Goal: Information Seeking & Learning: Check status

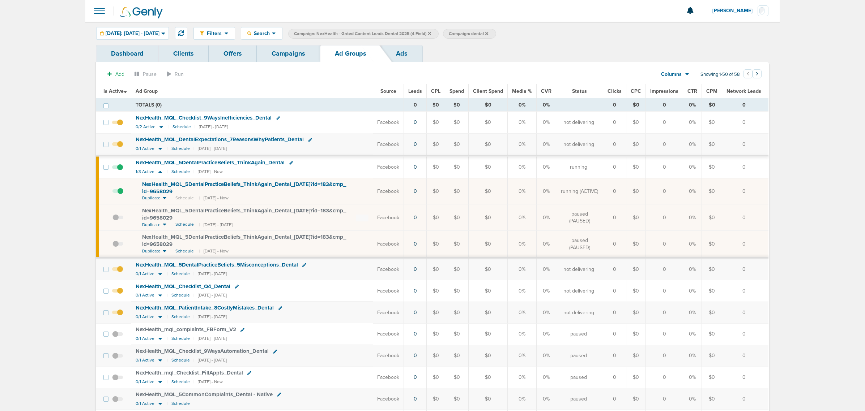
click at [273, 70] on section "Add Pause Run Columns Media Stats Sales Performance Custom Showing 1-50 of 58 ‹…" at bounding box center [432, 76] width 672 height 17
click at [282, 51] on link "Campaigns" at bounding box center [288, 53] width 63 height 17
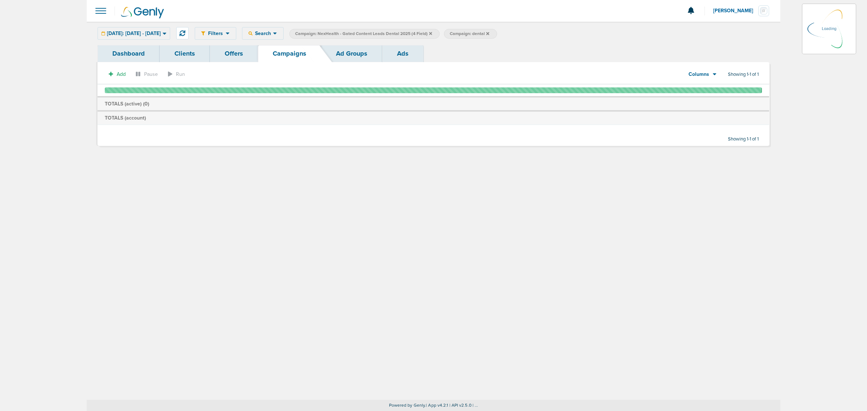
click at [432, 32] on icon at bounding box center [430, 33] width 3 height 3
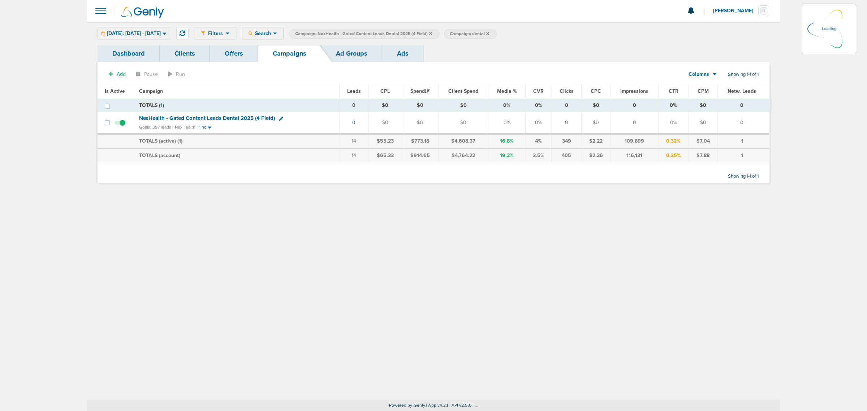
click at [432, 33] on icon at bounding box center [430, 33] width 3 height 3
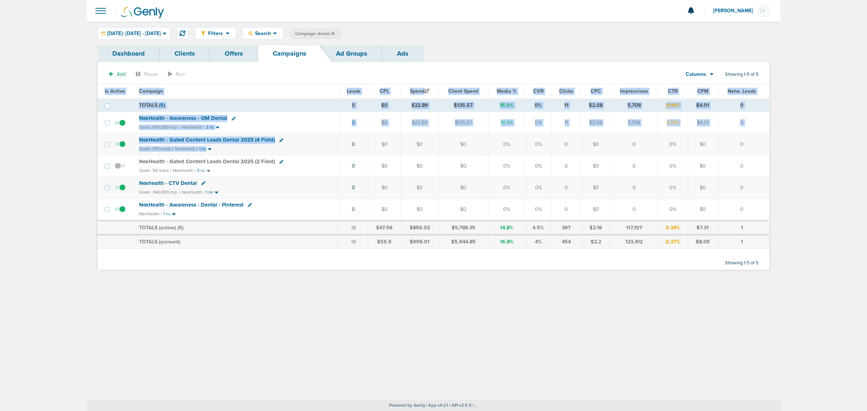
drag, startPoint x: 324, startPoint y: 147, endPoint x: 776, endPoint y: 176, distance: 452.4
click at [776, 176] on div "Dashboard Clients Offers Campaigns Ad Groups Ads Add Pause Run Columns Media St…" at bounding box center [434, 161] width 694 height 232
click at [721, 177] on td "0" at bounding box center [744, 166] width 52 height 22
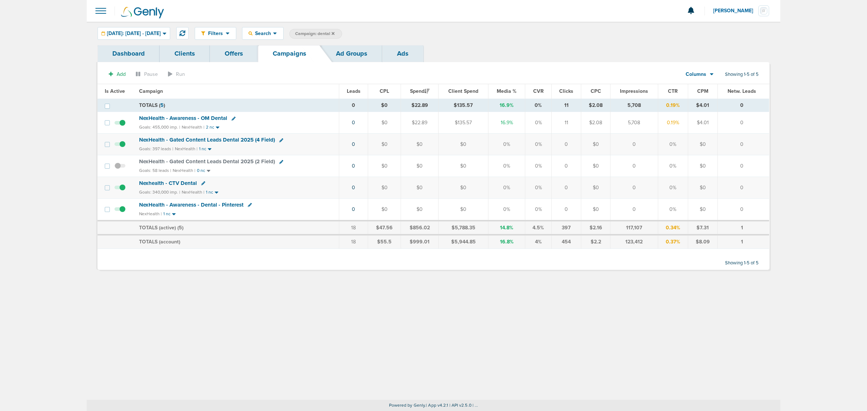
click at [335, 33] on icon at bounding box center [333, 33] width 3 height 3
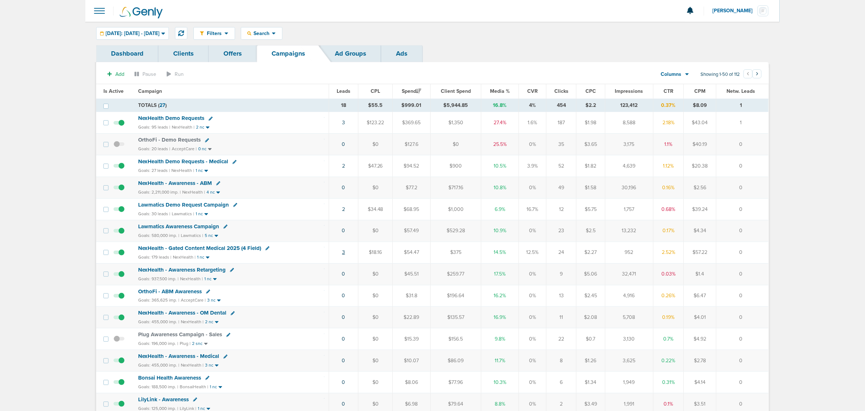
click at [343, 255] on link "3" at bounding box center [343, 252] width 3 height 6
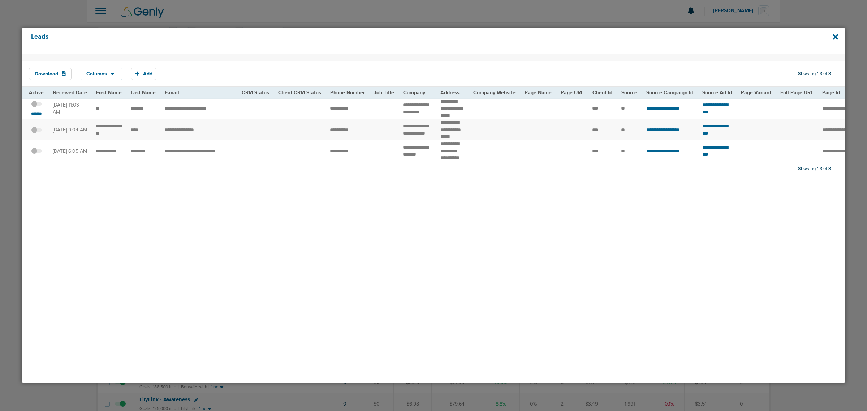
drag, startPoint x: 183, startPoint y: 180, endPoint x: 414, endPoint y: 178, distance: 231.3
click at [414, 178] on div "Download Columns Save selections Reset to defaults Is Active Received Date Firs…" at bounding box center [434, 218] width 824 height 329
drag, startPoint x: 325, startPoint y: 110, endPoint x: 454, endPoint y: 118, distance: 130.0
click at [454, 118] on tr "**********" at bounding box center [750, 108] width 1457 height 21
click at [369, 107] on td at bounding box center [383, 108] width 29 height 21
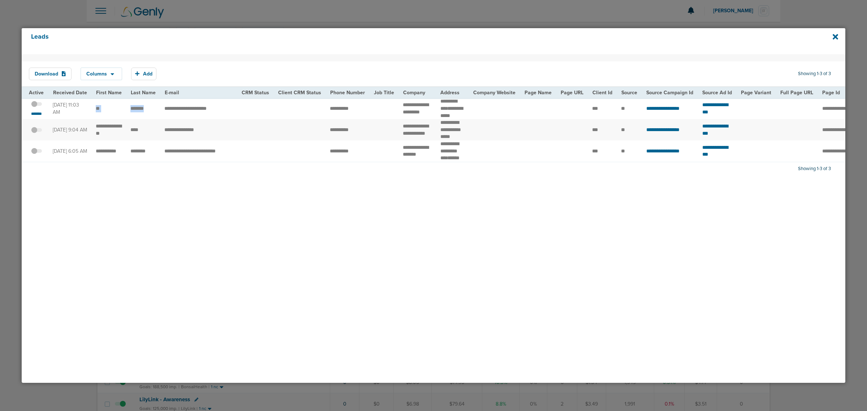
drag, startPoint x: 93, startPoint y: 111, endPoint x: 211, endPoint y: 68, distance: 126.0
click at [156, 115] on tr "**********" at bounding box center [750, 108] width 1457 height 21
drag, startPoint x: 398, startPoint y: 105, endPoint x: 430, endPoint y: 120, distance: 35.9
click at [430, 119] on td "**********" at bounding box center [417, 108] width 37 height 21
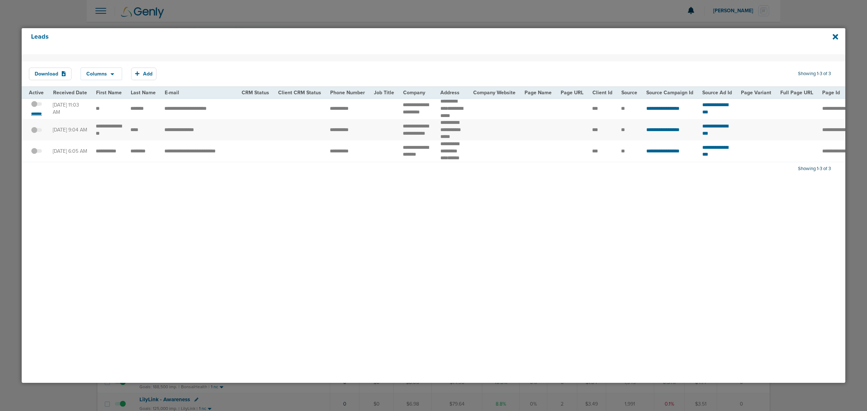
click at [40, 117] on small "*******" at bounding box center [36, 114] width 15 height 6
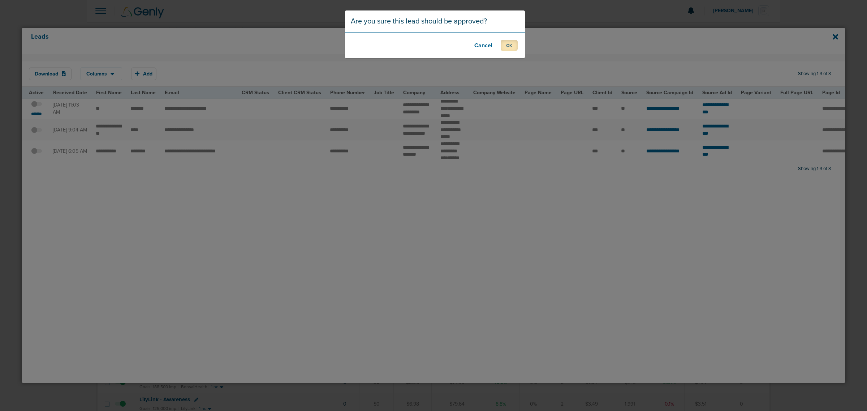
click at [512, 43] on button "OK" at bounding box center [509, 45] width 17 height 11
click at [510, 50] on button "OK" at bounding box center [509, 45] width 17 height 11
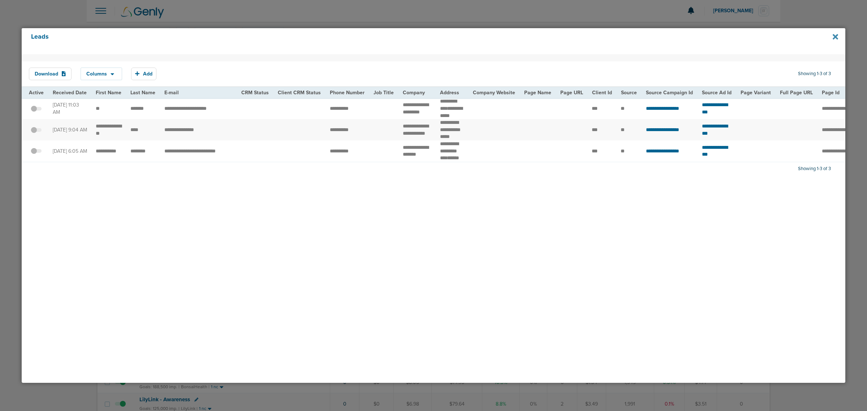
click at [837, 35] on icon at bounding box center [835, 36] width 5 height 5
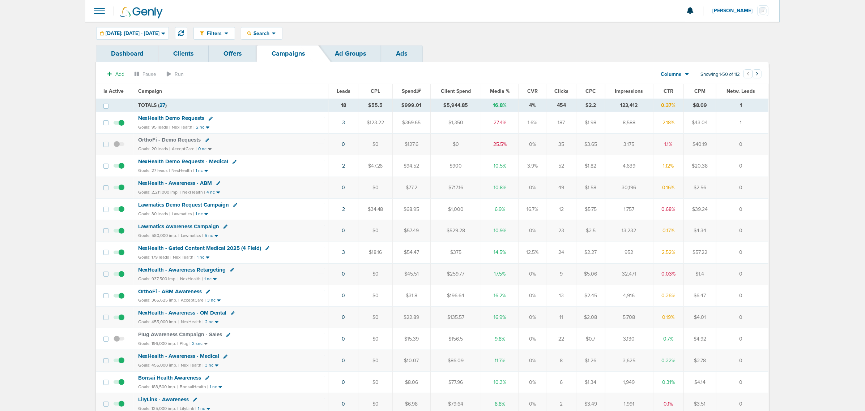
click at [340, 124] on td "3" at bounding box center [344, 123] width 30 height 22
click at [342, 124] on link "3" at bounding box center [343, 123] width 3 height 6
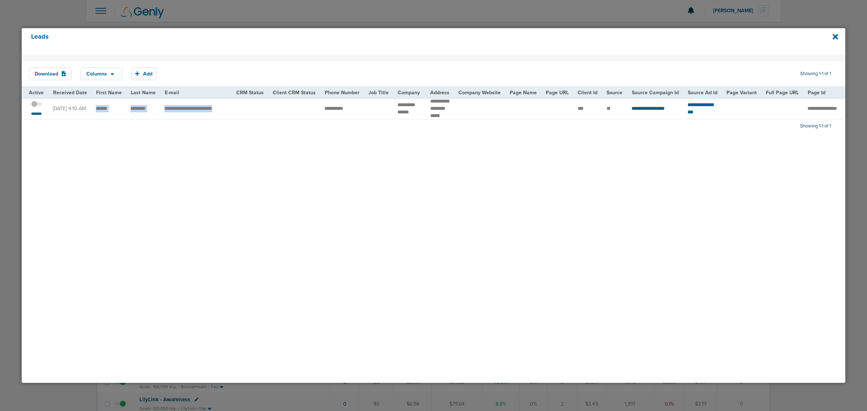
drag, startPoint x: 95, startPoint y: 111, endPoint x: 252, endPoint y: 111, distance: 156.9
click at [252, 111] on tr "**********" at bounding box center [742, 108] width 1441 height 21
click at [252, 111] on td at bounding box center [250, 108] width 37 height 21
drag, startPoint x: 129, startPoint y: 115, endPoint x: 149, endPoint y: 114, distance: 19.9
click at [149, 114] on td "********" at bounding box center [143, 108] width 34 height 21
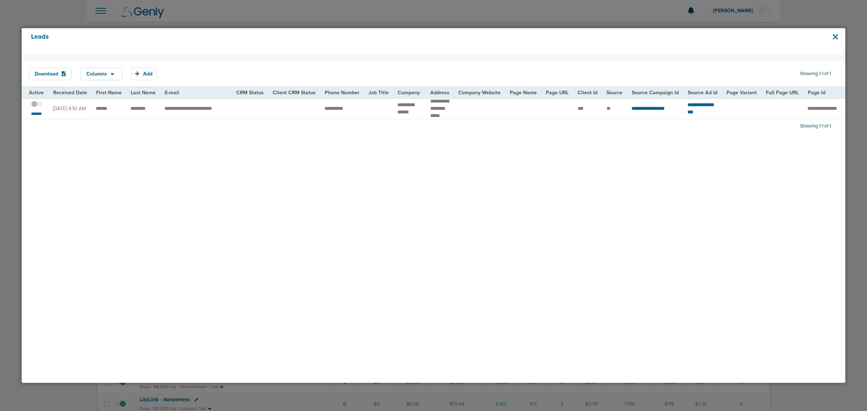
click at [833, 36] on icon at bounding box center [835, 37] width 5 height 8
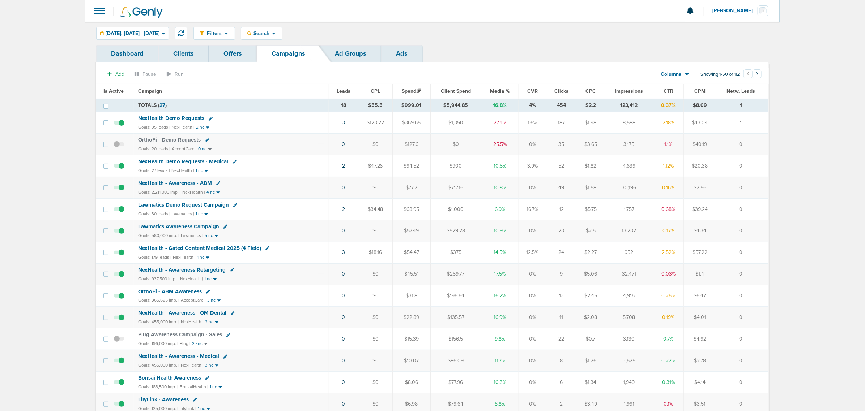
click at [174, 119] on span "NexHealth Demo Requests" at bounding box center [171, 118] width 66 height 7
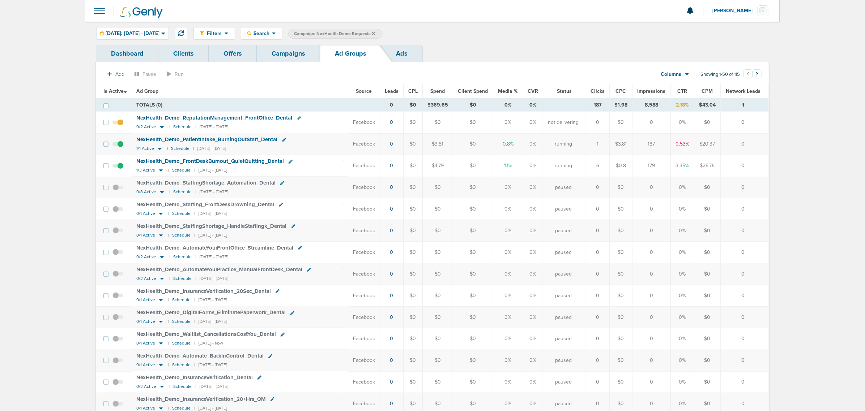
click at [389, 90] on span "Leads" at bounding box center [392, 91] width 14 height 6
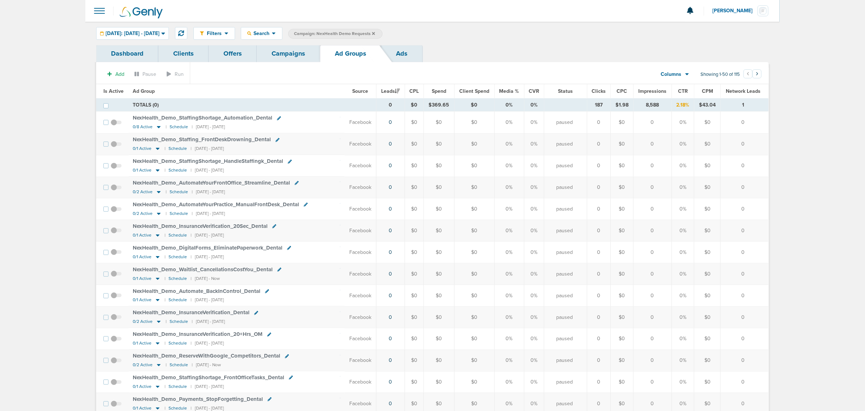
click at [270, 51] on link "Campaigns" at bounding box center [288, 53] width 63 height 17
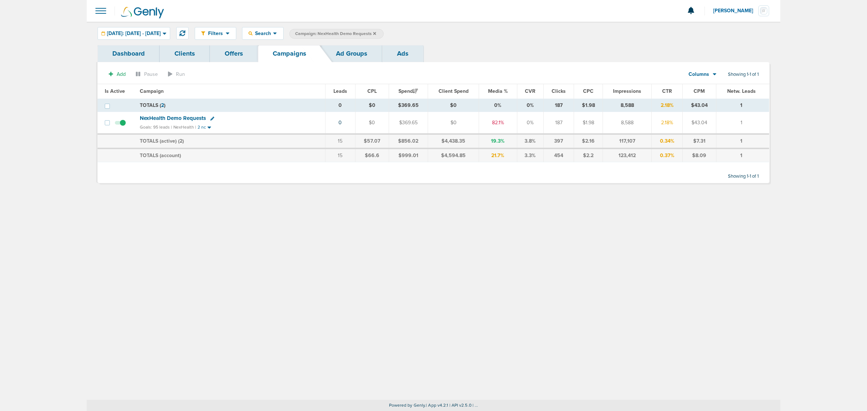
click at [376, 33] on icon at bounding box center [374, 33] width 3 height 4
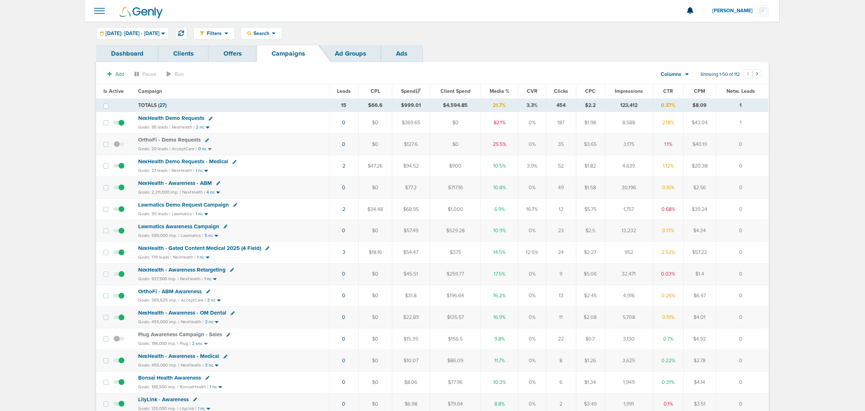
click at [286, 26] on div "Filters Active Only Settings Status Active Inactive Objectives MQL SQL Traffic …" at bounding box center [432, 33] width 694 height 23
click at [272, 33] on span "Search" at bounding box center [261, 33] width 21 height 6
click at [232, 100] on td "TOTALS ( 27 )" at bounding box center [231, 105] width 195 height 13
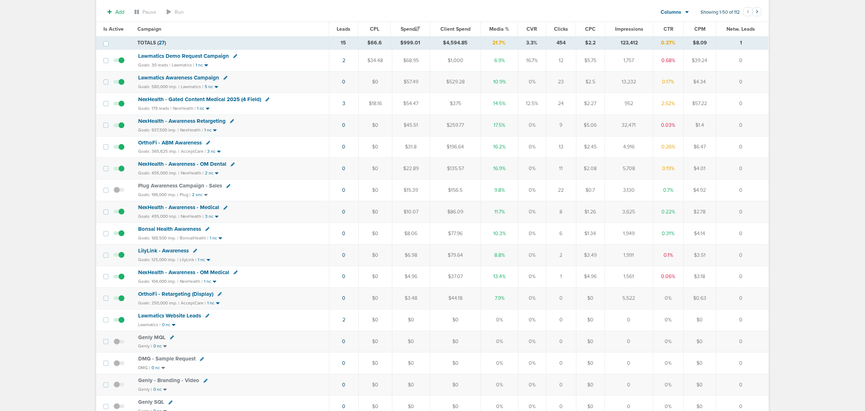
scroll to position [136, 0]
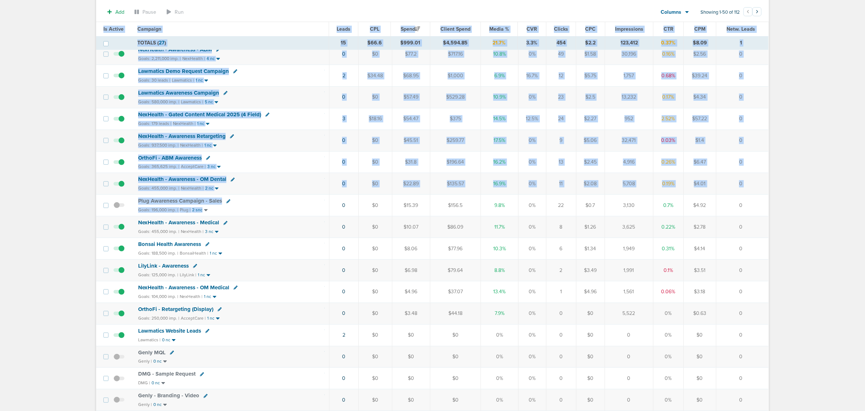
drag, startPoint x: 327, startPoint y: 210, endPoint x: 799, endPoint y: 203, distance: 471.7
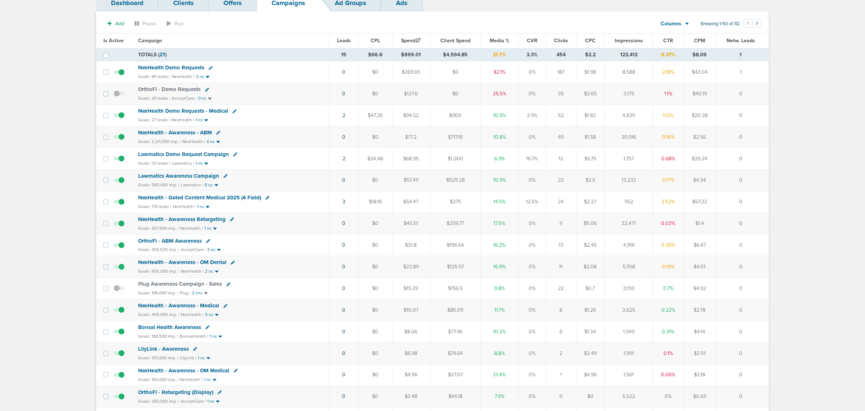
scroll to position [0, 0]
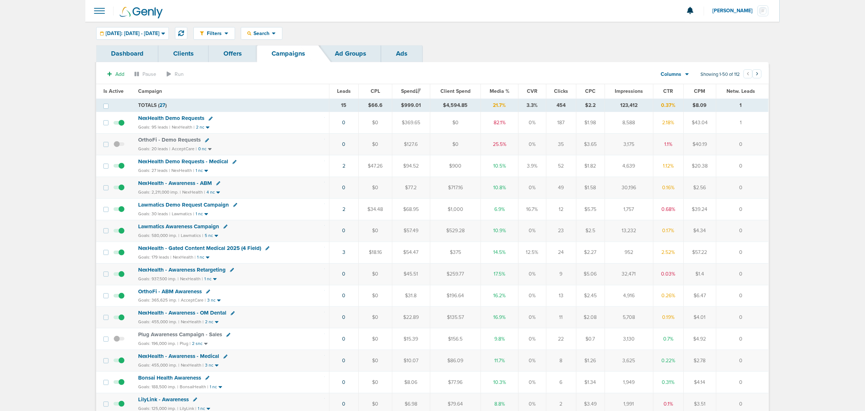
drag, startPoint x: 347, startPoint y: 167, endPoint x: 759, endPoint y: 168, distance: 412.0
click at [759, 168] on tr "NexHealth Demo Requests - Medical Goals: 27 leads | NexHealth | 1 nc 2 $47.26 $…" at bounding box center [432, 166] width 672 height 22
click at [759, 168] on td "0" at bounding box center [742, 166] width 52 height 22
drag, startPoint x: 293, startPoint y: 118, endPoint x: 745, endPoint y: 183, distance: 456.8
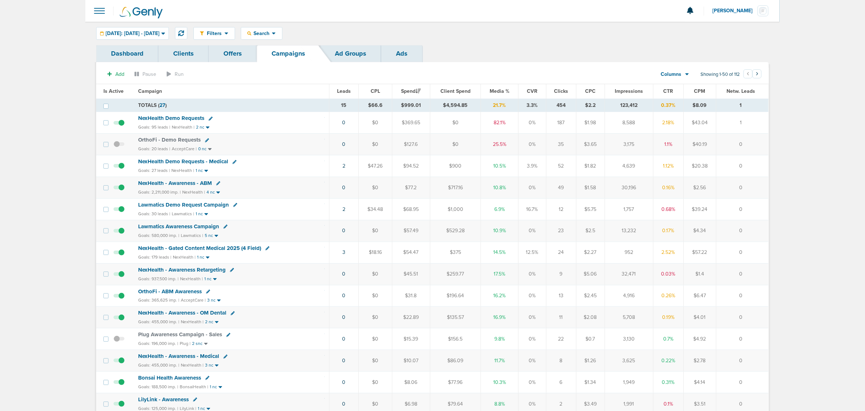
drag, startPoint x: 745, startPoint y: 183, endPoint x: 748, endPoint y: 185, distance: 3.7
click at [745, 183] on td "0" at bounding box center [742, 188] width 52 height 22
click at [752, 203] on td "0" at bounding box center [742, 209] width 52 height 22
drag, startPoint x: 263, startPoint y: 104, endPoint x: 810, endPoint y: 177, distance: 551.3
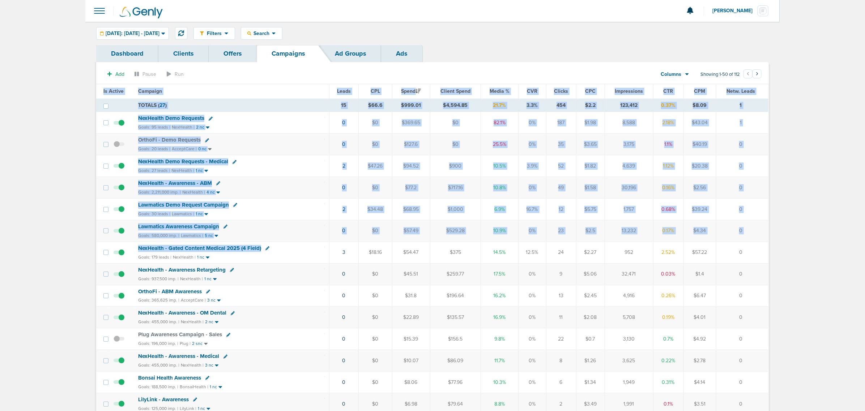
drag, startPoint x: 381, startPoint y: 255, endPoint x: 796, endPoint y: 257, distance: 415.3
click at [184, 31] on icon at bounding box center [181, 33] width 6 height 6
click at [314, 329] on td "NexHealth - Awareness - OM Dental Goals: 455,000 imp. | NexHealth | 2 nc" at bounding box center [231, 318] width 195 height 22
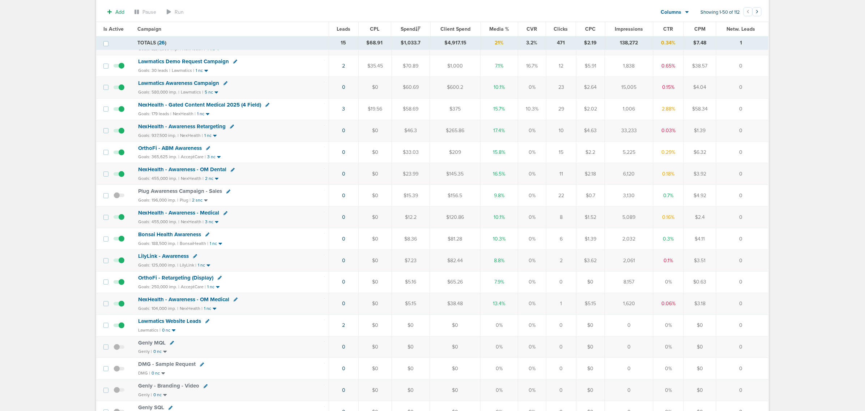
scroll to position [181, 0]
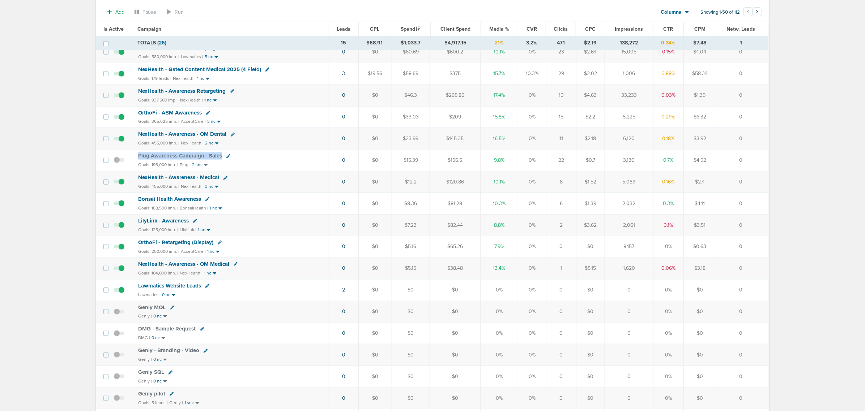
drag, startPoint x: 134, startPoint y: 156, endPoint x: 261, endPoint y: 160, distance: 126.2
click at [261, 160] on td "Plug Awareness Campaign - Sales Goals: 196,000 imp. | Plug | 2 snc" at bounding box center [231, 161] width 195 height 22
click at [261, 160] on div "Plug Awareness Campaign - Sales" at bounding box center [231, 156] width 186 height 7
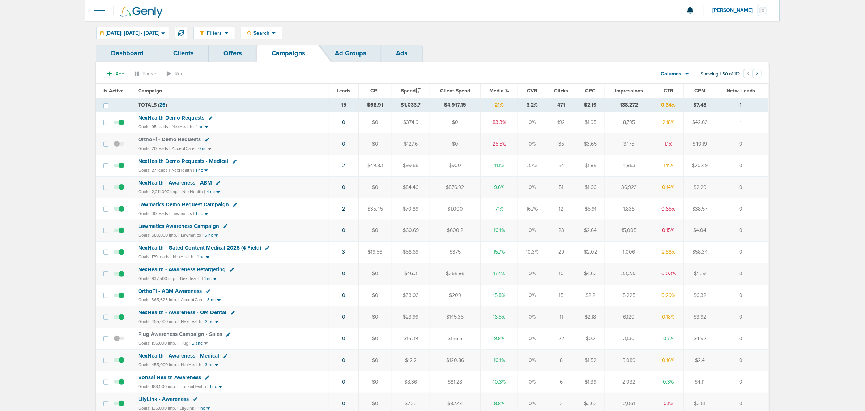
scroll to position [0, 0]
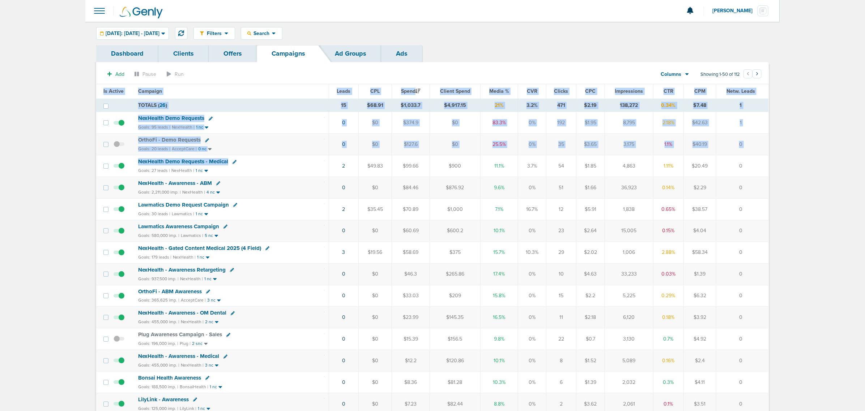
drag, startPoint x: 299, startPoint y: 164, endPoint x: 770, endPoint y: 240, distance: 477.0
click at [751, 226] on td "0" at bounding box center [742, 231] width 52 height 22
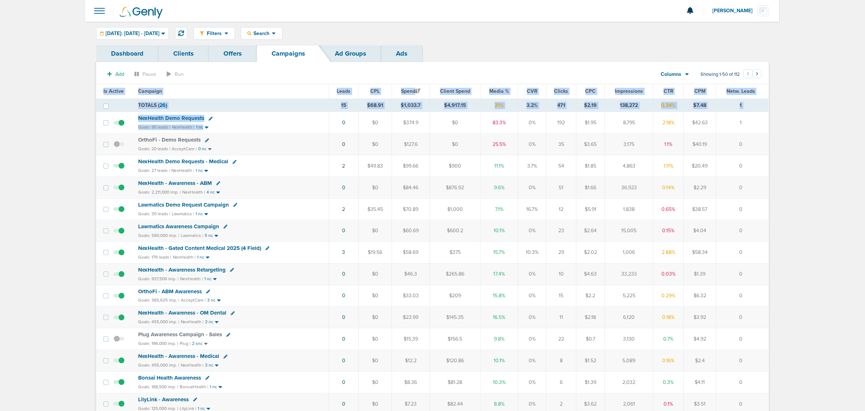
drag, startPoint x: 311, startPoint y: 124, endPoint x: 768, endPoint y: 150, distance: 458.3
click at [766, 150] on td "0" at bounding box center [742, 145] width 52 height 22
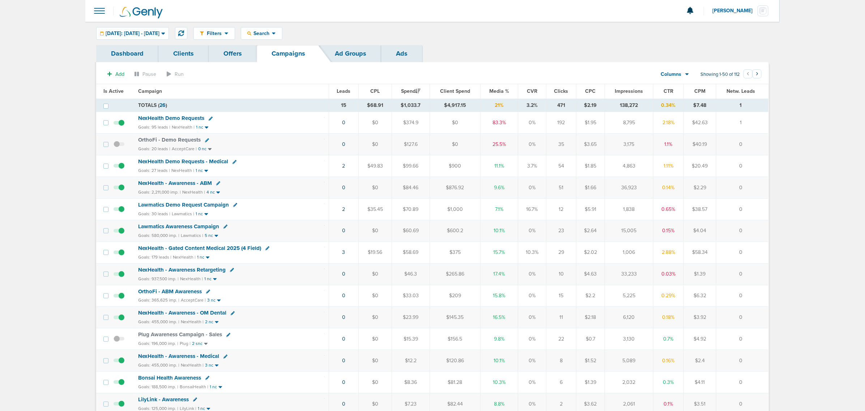
drag, startPoint x: 745, startPoint y: 203, endPoint x: 93, endPoint y: 64, distance: 666.9
click at [184, 31] on icon at bounding box center [181, 33] width 6 height 6
click at [204, 225] on div "NexHealth - Gated Content Medical 2025 (4 Field)" at bounding box center [230, 226] width 184 height 7
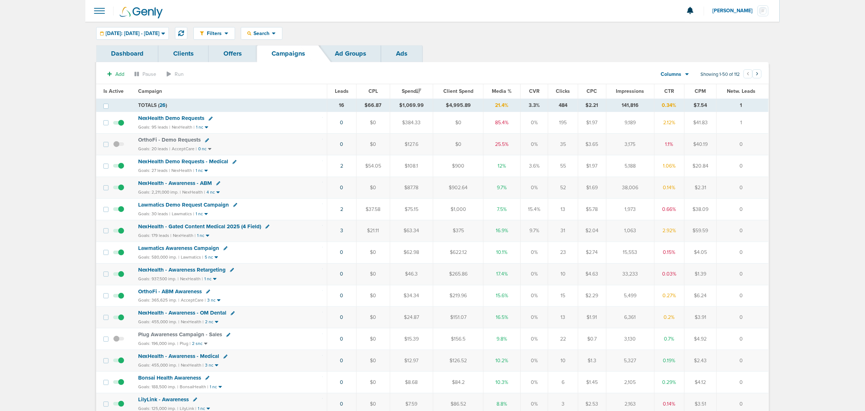
click at [205, 228] on span "NexHealth - Gated Content Medical 2025 (4 Field)" at bounding box center [199, 226] width 123 height 7
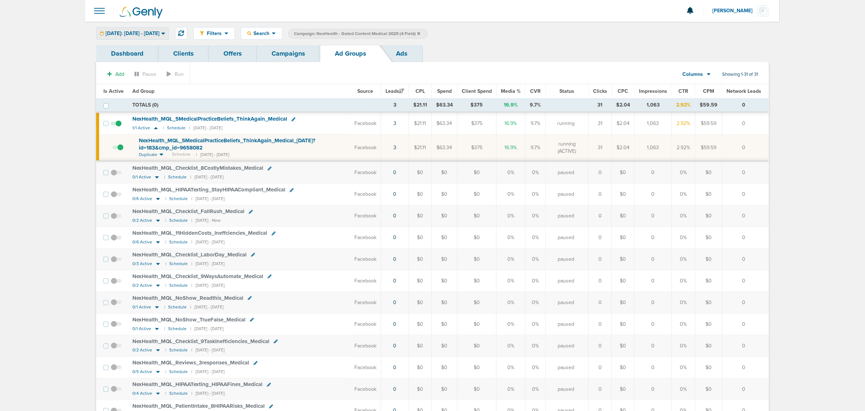
click at [151, 29] on div "[DATE]: [DATE] - [DATE]" at bounding box center [133, 33] width 72 height 12
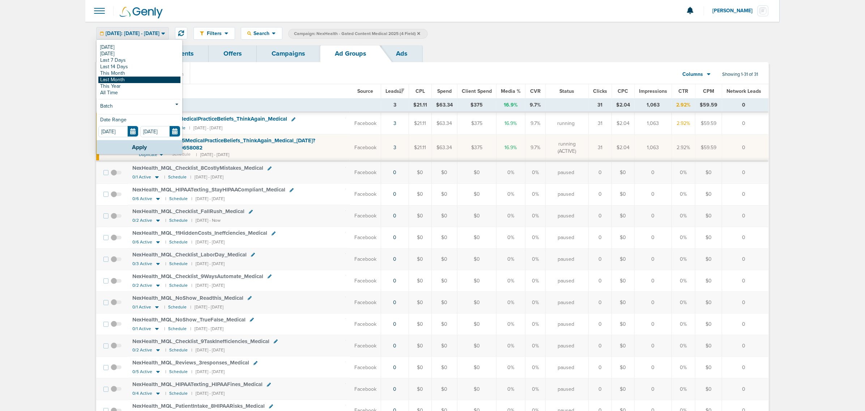
click at [133, 82] on link "Last Month" at bounding box center [139, 80] width 82 height 7
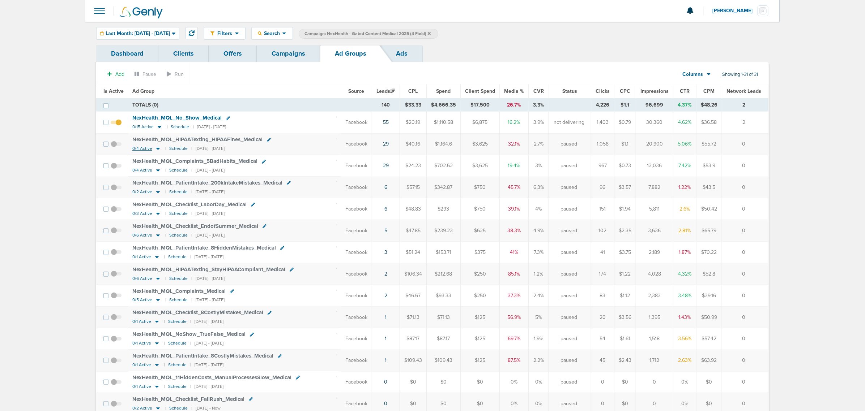
click at [155, 149] on icon at bounding box center [157, 149] width 7 height 6
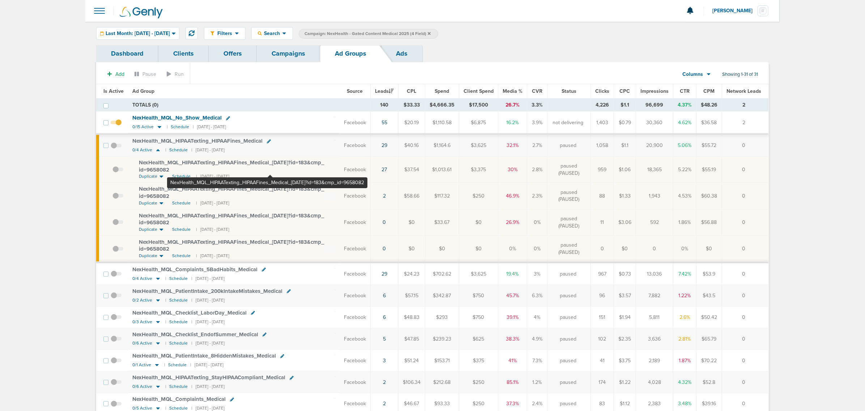
click at [270, 163] on span "NexHealth_ MQL_ HIPAATexting_ HIPAAFines_ Medical_ [DATE]?id=183&cmp_ id=9658082" at bounding box center [231, 166] width 185 height 14
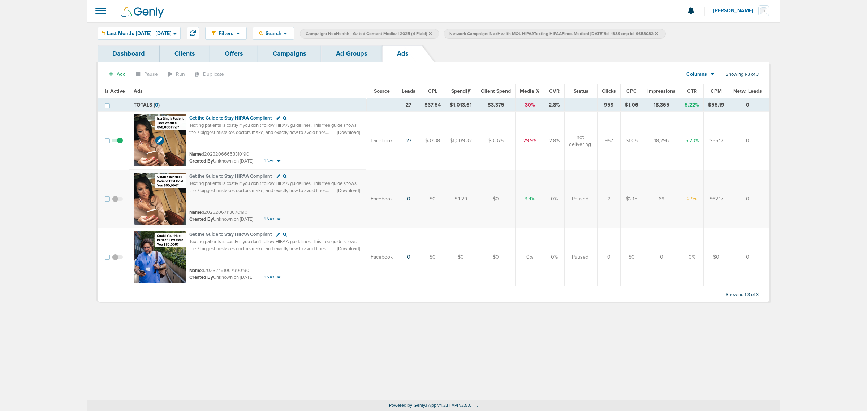
click at [143, 119] on img at bounding box center [160, 141] width 52 height 52
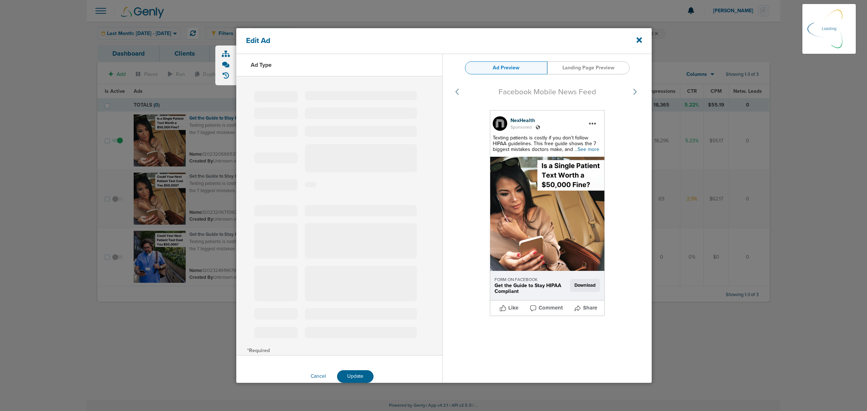
click at [587, 148] on span "...See more" at bounding box center [587, 149] width 25 height 6
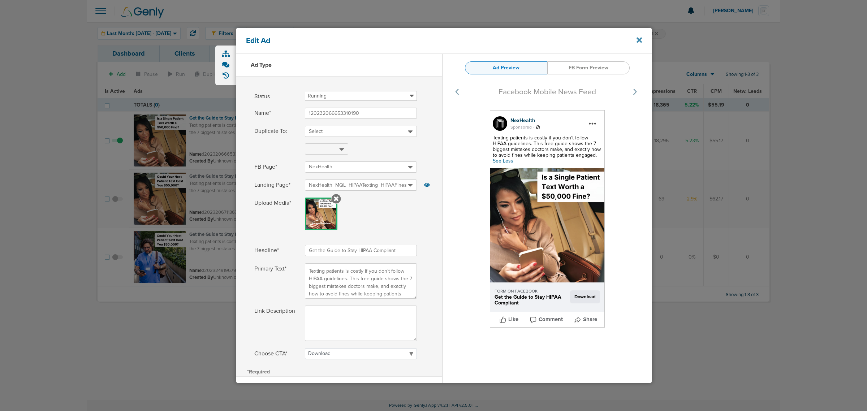
click at [639, 40] on icon at bounding box center [639, 40] width 5 height 5
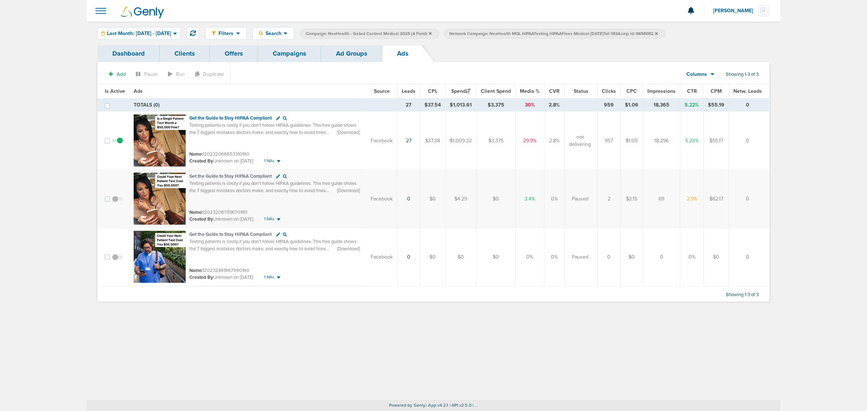
click at [284, 48] on link "Campaigns" at bounding box center [289, 53] width 63 height 17
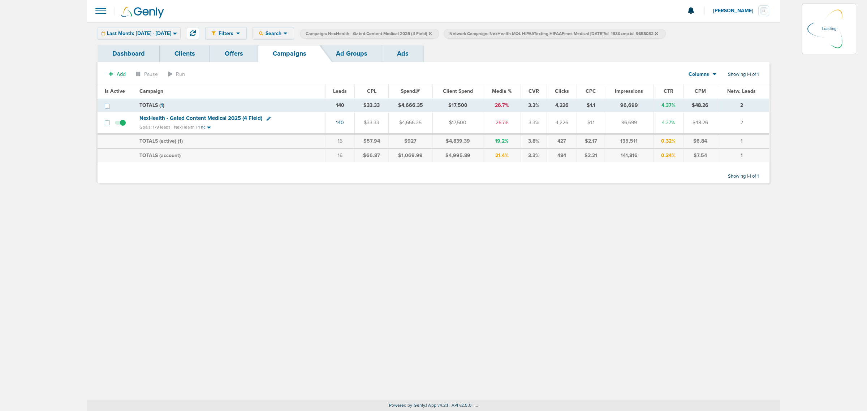
click at [432, 34] on icon at bounding box center [430, 33] width 3 height 3
click at [432, 33] on icon at bounding box center [430, 33] width 3 height 3
click at [514, 33] on icon at bounding box center [512, 33] width 3 height 4
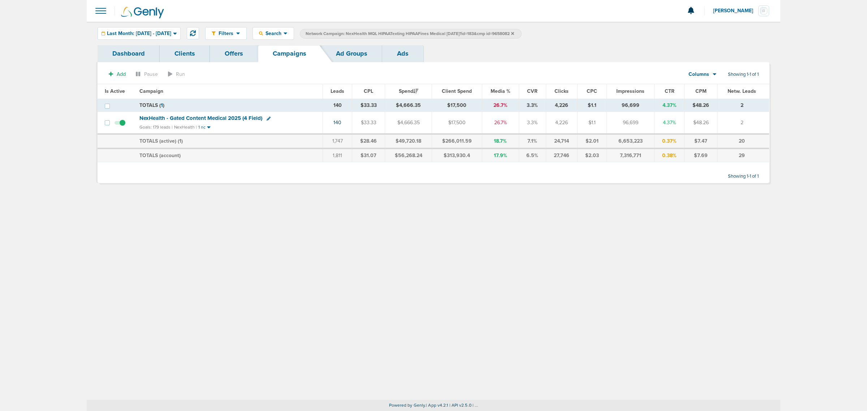
click at [514, 33] on icon at bounding box center [512, 33] width 3 height 4
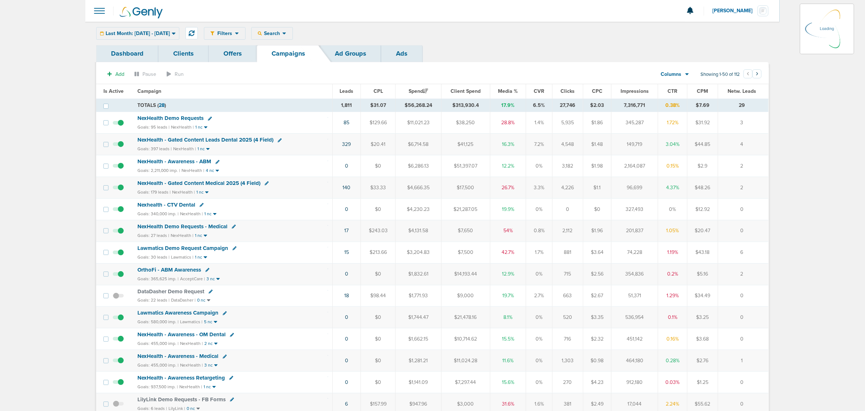
click at [161, 35] on div "Last Month: [DATE] - [DATE] [DATE] [DATE] Last 7 Days Last 14 Days This Month L…" at bounding box center [137, 33] width 83 height 13
click at [170, 33] on span "Last Month: [DATE] - [DATE]" at bounding box center [138, 33] width 64 height 5
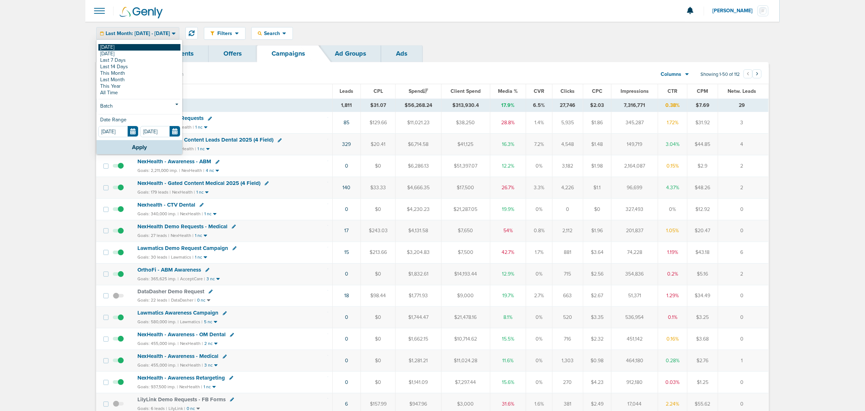
click at [109, 46] on link "[DATE]" at bounding box center [139, 47] width 82 height 7
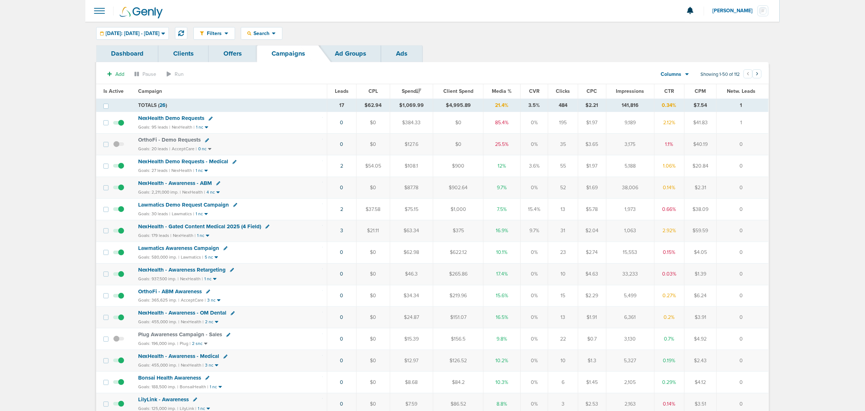
click at [230, 228] on span "NexHealth - Gated Content Medical 2025 (4 Field)" at bounding box center [199, 226] width 123 height 7
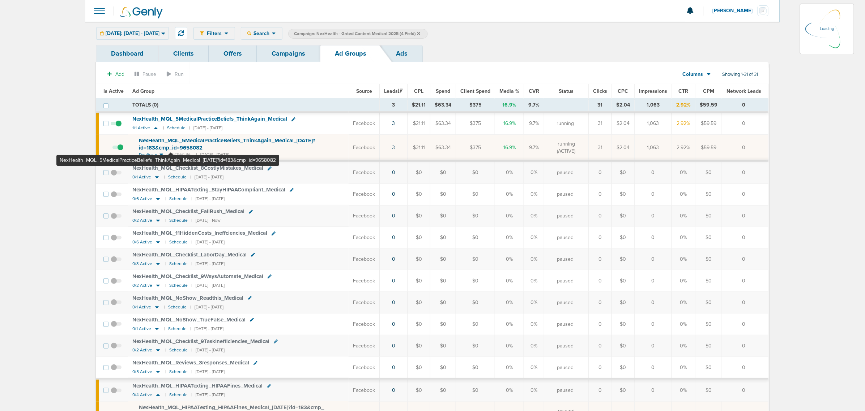
click at [171, 143] on span "NexHealth_ MQL_ 5MedicalPracticeBeliefs_ ThinkAgain_ Medical_ [DATE]?id=183&cmp…" at bounding box center [227, 144] width 176 height 14
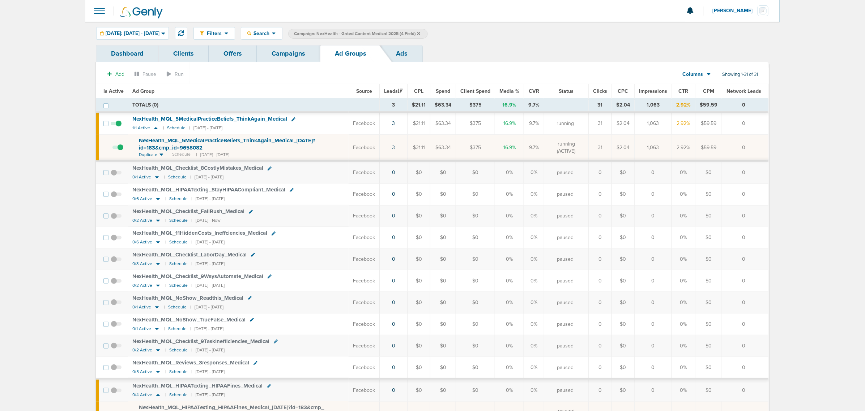
click at [187, 145] on span "NexHealth_ MQL_ 5MedicalPracticeBeliefs_ ThinkAgain_ Medical_ [DATE]?id=183&cmp…" at bounding box center [227, 144] width 176 height 14
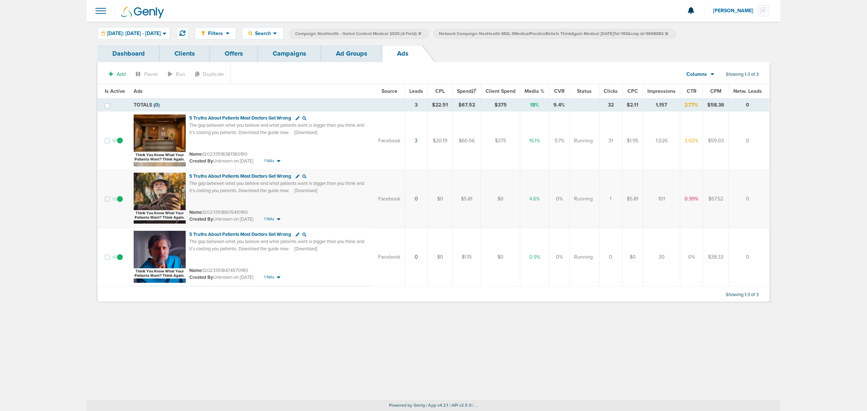
click at [299, 48] on link "Campaigns" at bounding box center [289, 53] width 63 height 17
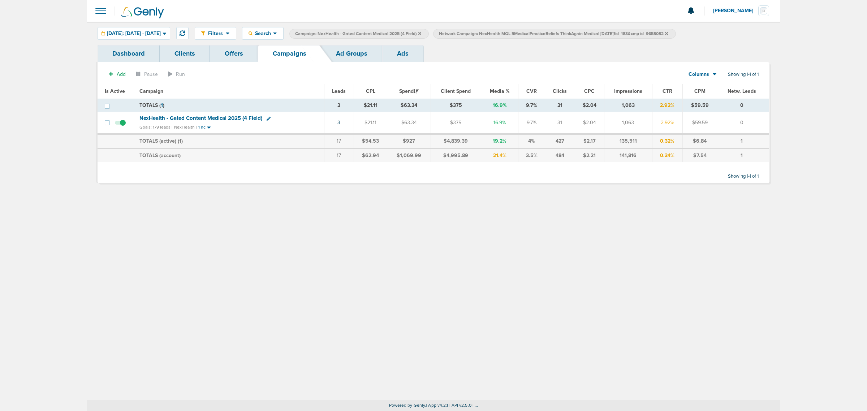
click at [668, 34] on icon at bounding box center [666, 33] width 3 height 3
click at [421, 33] on icon at bounding box center [420, 33] width 3 height 3
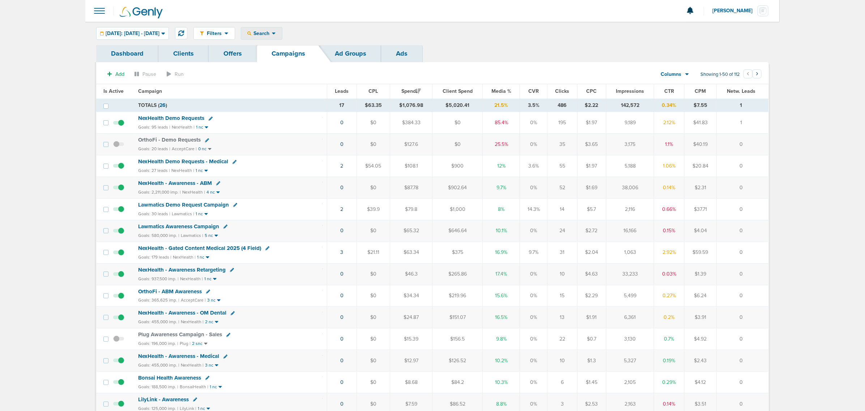
click at [270, 31] on span "Search" at bounding box center [261, 33] width 21 height 6
drag, startPoint x: 288, startPoint y: 60, endPoint x: 290, endPoint y: 65, distance: 5.7
click at [290, 65] on div "Search By Client Campaign Offers Landing Page Ad Group Network Campaign Ad Ad S…" at bounding box center [278, 87] width 75 height 95
click at [272, 31] on span "Search" at bounding box center [261, 33] width 21 height 6
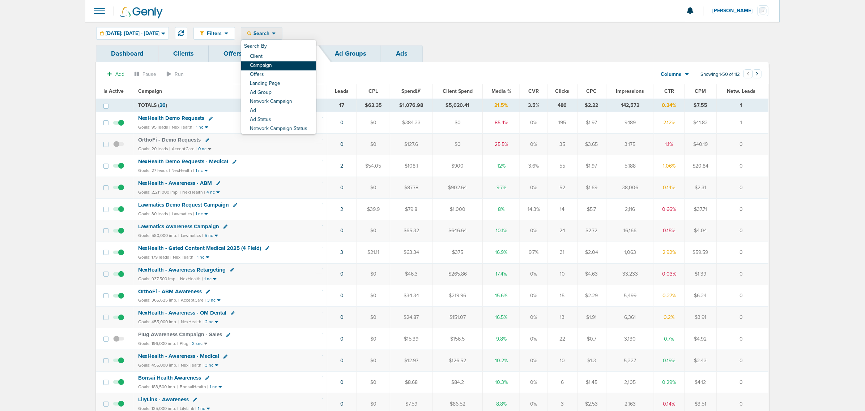
click at [288, 64] on link "Campaign" at bounding box center [278, 65] width 75 height 9
select select "cmpName"
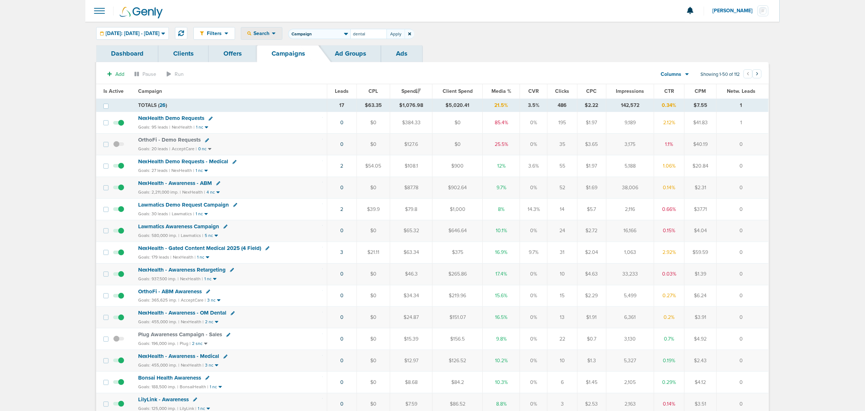
type input "dental"
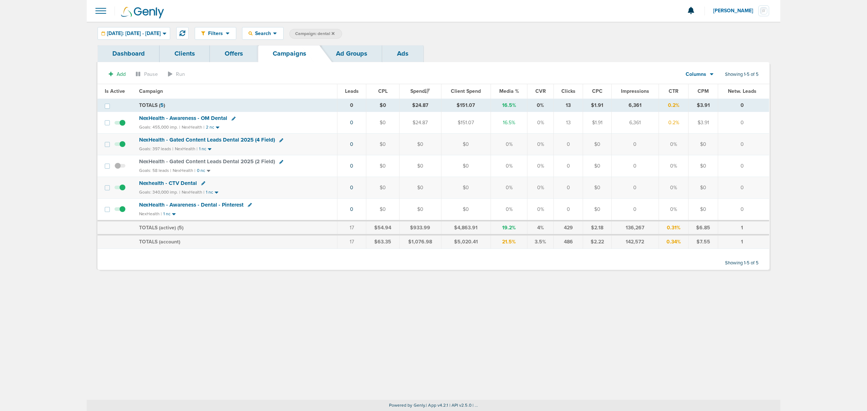
click at [187, 139] on span "NexHealth - Gated Content Leads Dental 2025 (4 Field)" at bounding box center [207, 140] width 136 height 7
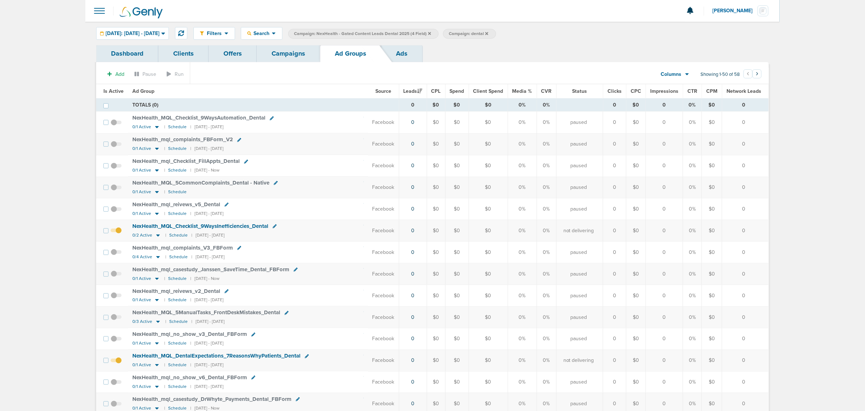
click at [118, 235] on span at bounding box center [116, 235] width 11 height 0
click at [116, 232] on input "checkbox" at bounding box center [116, 232] width 0 height 0
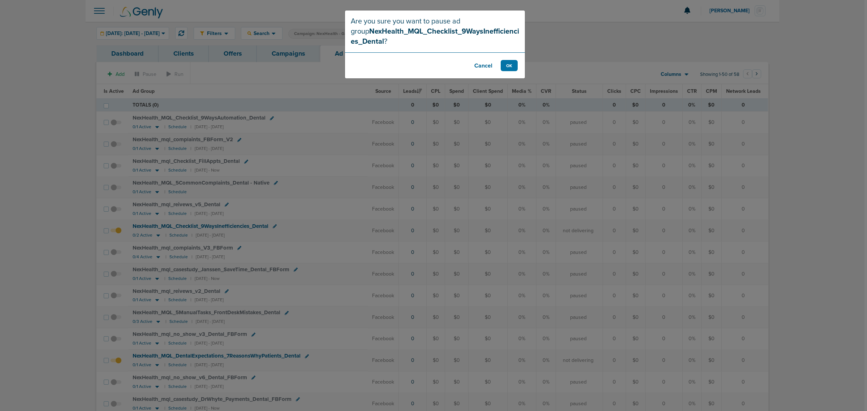
click at [518, 61] on footer "Cancel OK" at bounding box center [435, 65] width 180 height 26
click at [515, 63] on button "OK" at bounding box center [509, 65] width 17 height 11
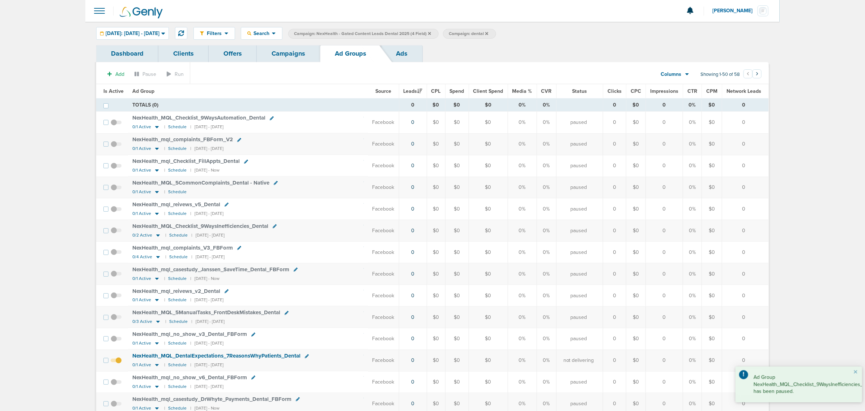
click at [120, 364] on span at bounding box center [116, 364] width 11 height 0
click at [116, 362] on input "checkbox" at bounding box center [116, 362] width 0 height 0
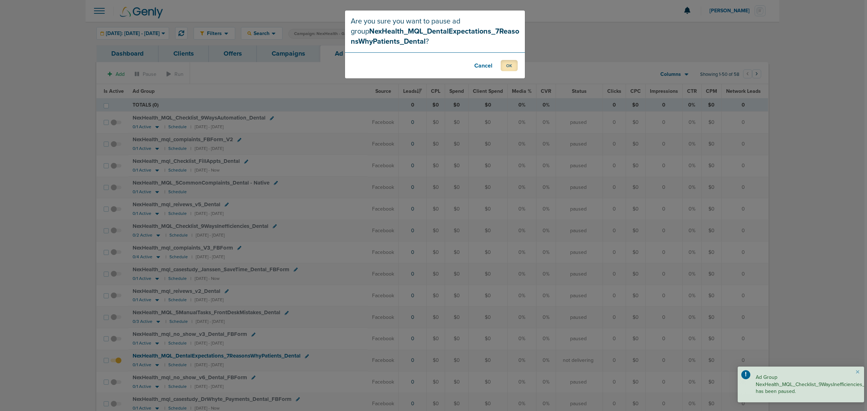
click at [513, 69] on button "OK" at bounding box center [509, 65] width 17 height 11
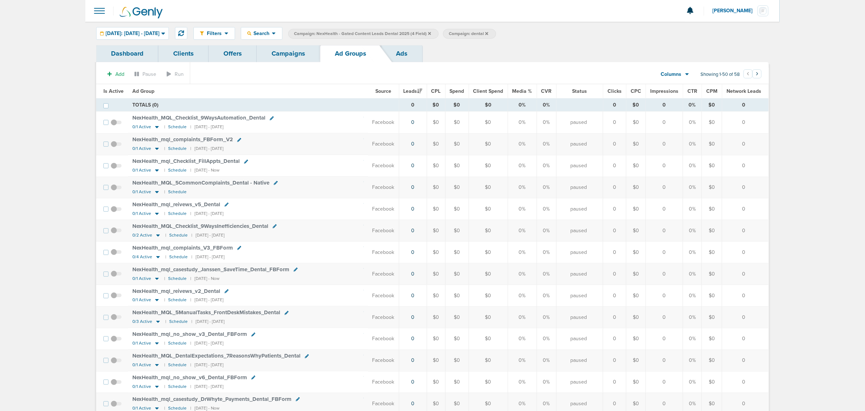
click at [288, 59] on link "Campaigns" at bounding box center [288, 53] width 63 height 17
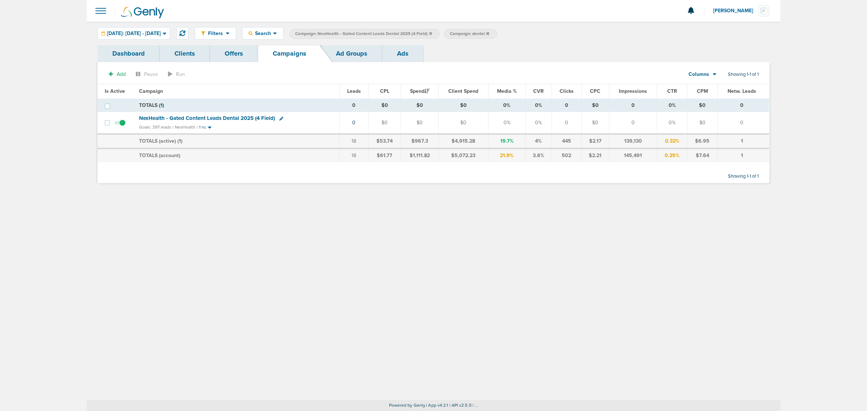
click at [432, 33] on icon at bounding box center [430, 33] width 3 height 4
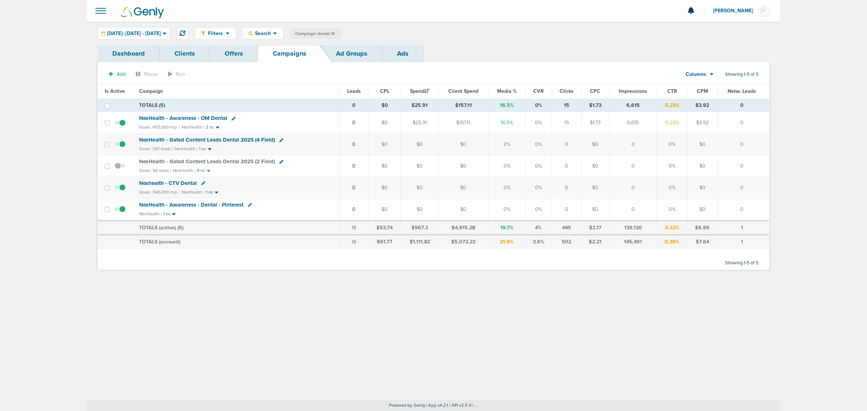
click at [335, 34] on icon at bounding box center [333, 33] width 3 height 4
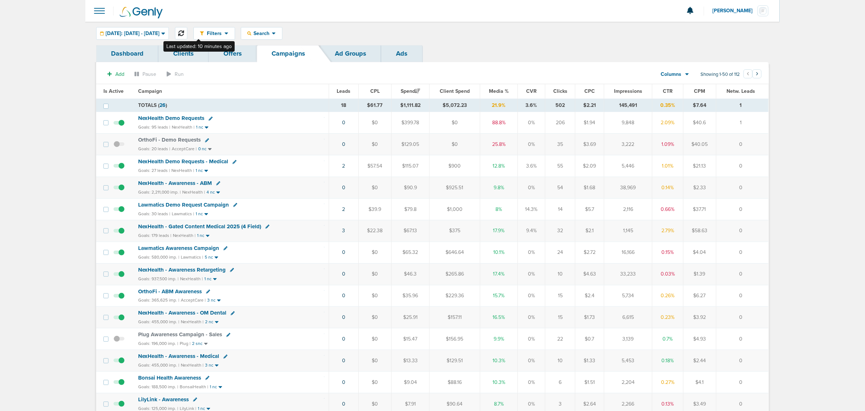
click at [184, 33] on icon at bounding box center [181, 33] width 6 height 6
click at [184, 31] on icon at bounding box center [181, 33] width 6 height 6
drag, startPoint x: 320, startPoint y: 232, endPoint x: 748, endPoint y: 236, distance: 428.3
click at [748, 236] on tr "NexHealth - Gated Content Medical 2025 (4 Field) Goals: 179 leads | NexHealth |…" at bounding box center [432, 231] width 672 height 22
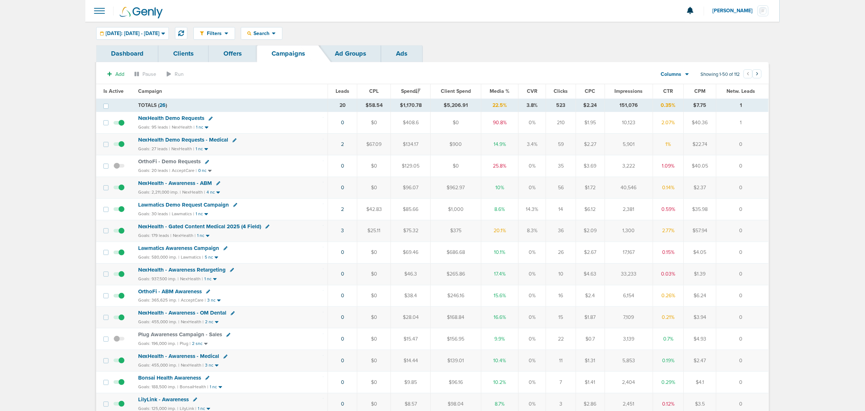
click at [749, 235] on td "0" at bounding box center [742, 231] width 52 height 22
click at [206, 228] on span "NexHealth - Gated Content Medical 2025 (4 Field)" at bounding box center [199, 226] width 123 height 7
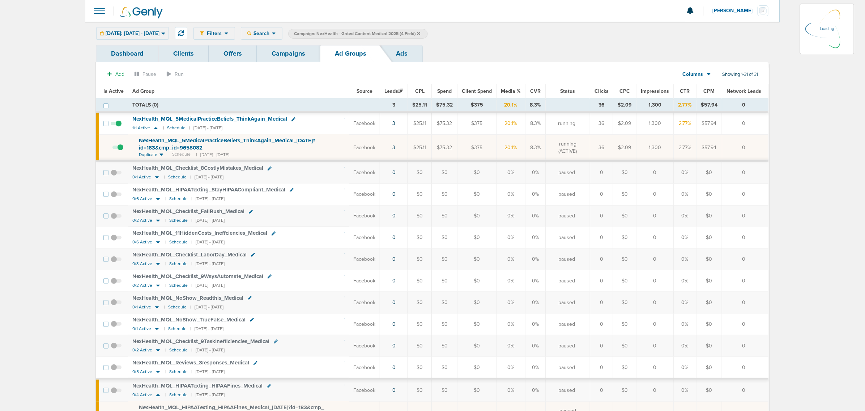
click at [165, 33] on icon at bounding box center [163, 33] width 4 height 6
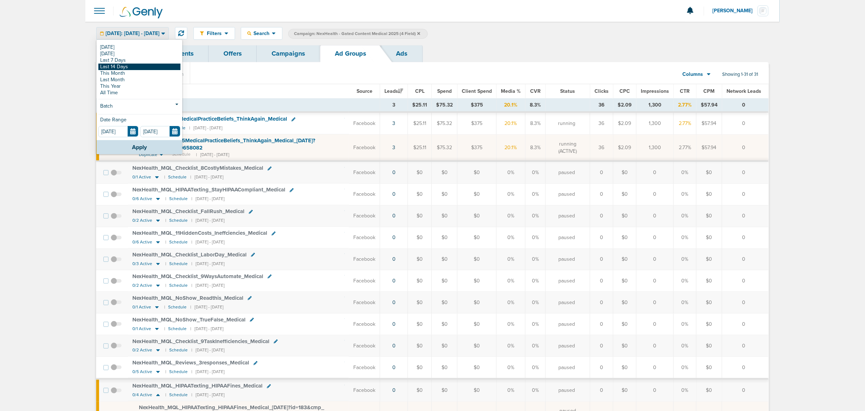
click at [115, 65] on link "Last 14 Days" at bounding box center [139, 67] width 82 height 7
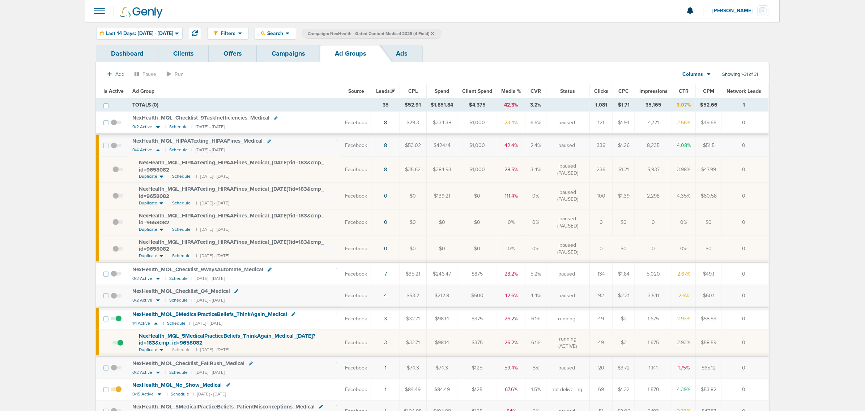
click at [583, 46] on div "Dashboard Clients Offers Campaigns Ad Groups Ads" at bounding box center [432, 53] width 672 height 17
drag, startPoint x: 360, startPoint y: 171, endPoint x: 738, endPoint y: 162, distance: 377.8
click at [738, 162] on tr "NexHealth_ MQL_ HIPAATexting_ HIPAAFines_ Medical_ [DATE]?id=183&cmp_ id=965808…" at bounding box center [432, 170] width 672 height 26
click at [743, 161] on td "0" at bounding box center [745, 170] width 47 height 26
click at [275, 161] on span "NexHealth_ MQL_ HIPAATexting_ HIPAAFines_ Medical_ [DATE]?id=183&cmp_ id=9658082" at bounding box center [231, 166] width 185 height 14
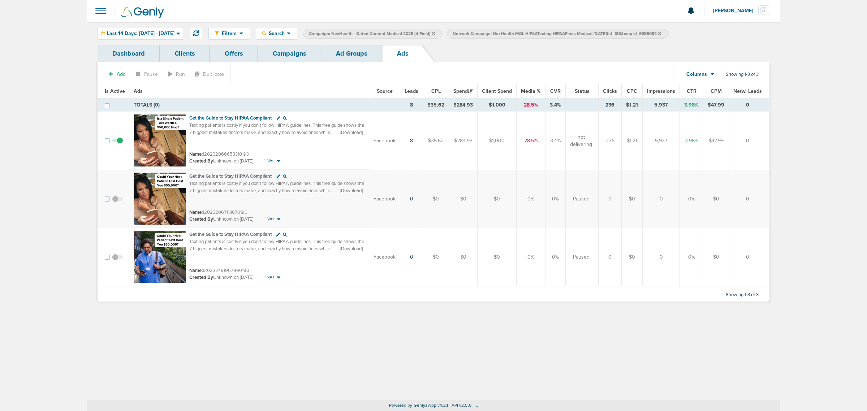
click at [368, 51] on link "Ad Groups" at bounding box center [351, 53] width 61 height 17
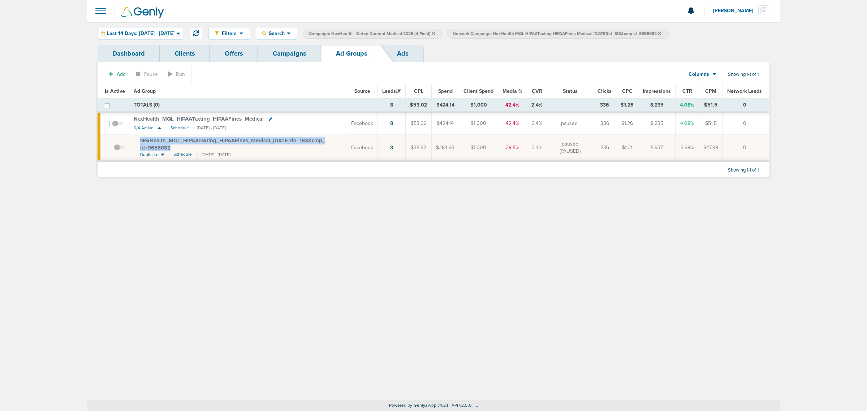
drag, startPoint x: 184, startPoint y: 148, endPoint x: 135, endPoint y: 143, distance: 49.8
click at [135, 143] on td "NexHealth_ MQL_ HIPAATexting_ HIPAAFines_ Medical_ [DATE]?id=183&cmp_ id=965808…" at bounding box center [238, 147] width 218 height 27
copy span "NexHealth_ MQL_ HIPAATexting_ HIPAAFines_ Medical_ [DATE]?id=183&cmp_ id=9658082"
click at [371, 241] on div "Filters Active Only Settings Status Active Inactive Objectives MQL SQL Traffic …" at bounding box center [434, 211] width 694 height 378
click at [411, 207] on div "Filters Active Only Settings Status Active Inactive Objectives MQL SQL Traffic …" at bounding box center [434, 211] width 694 height 378
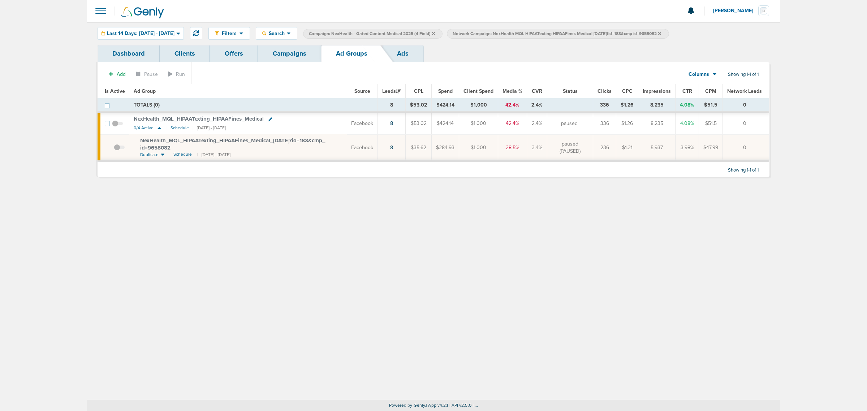
click at [280, 51] on link "Campaigns" at bounding box center [289, 53] width 63 height 17
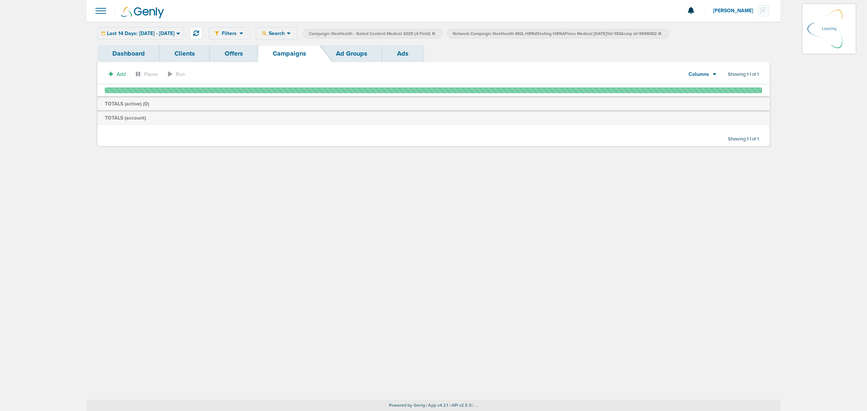
click at [180, 32] on icon at bounding box center [178, 33] width 4 height 6
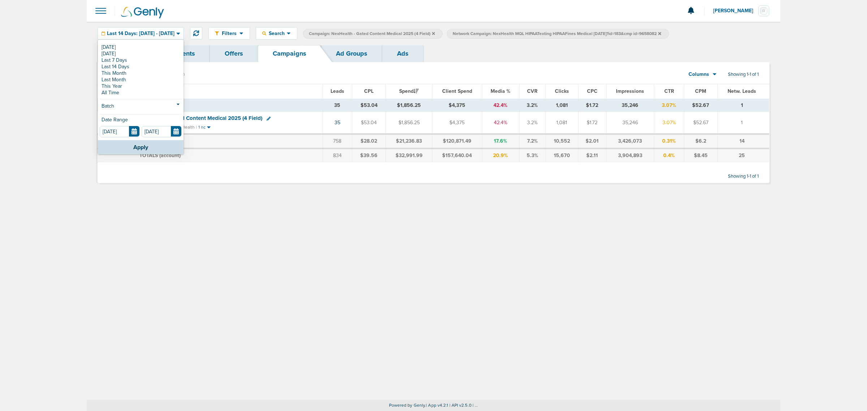
click at [435, 35] on icon at bounding box center [433, 33] width 3 height 4
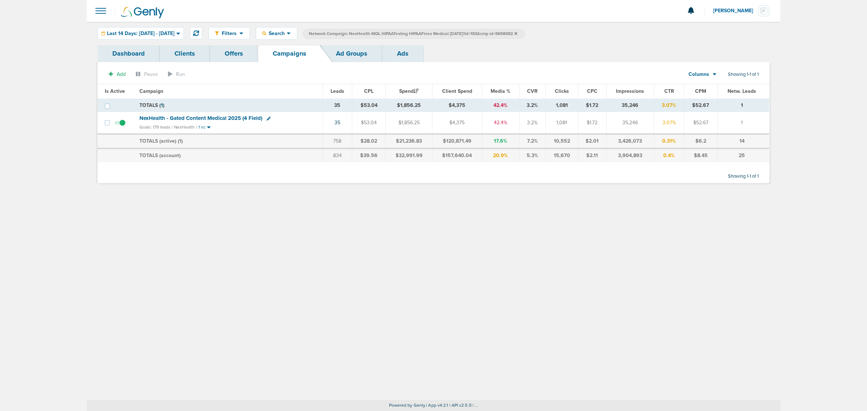
click at [518, 34] on icon at bounding box center [516, 33] width 3 height 3
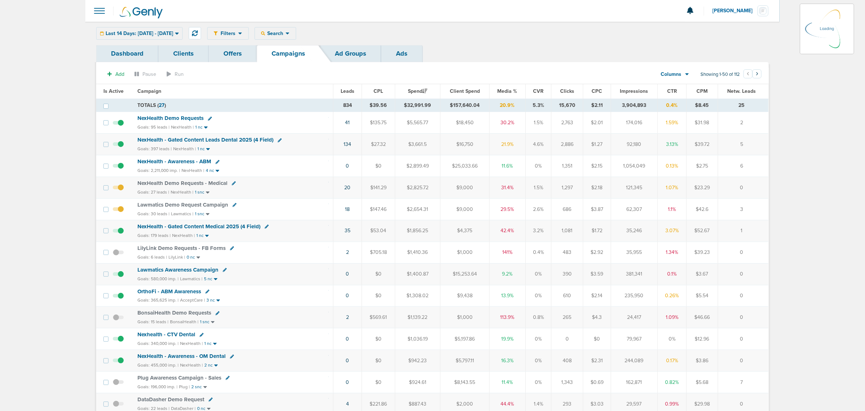
click at [162, 31] on div "Last 14 Days: [DATE] - [DATE] [DATE] [DATE] Last 7 Days Last 14 Days This Month…" at bounding box center [139, 33] width 86 height 13
click at [182, 37] on div "Last 14 Days: [DATE] - [DATE]" at bounding box center [140, 33] width 86 height 12
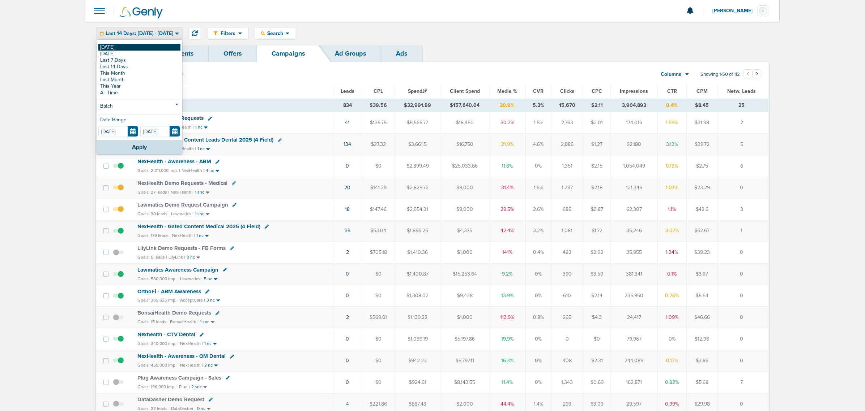
click at [106, 46] on link "[DATE]" at bounding box center [139, 47] width 82 height 7
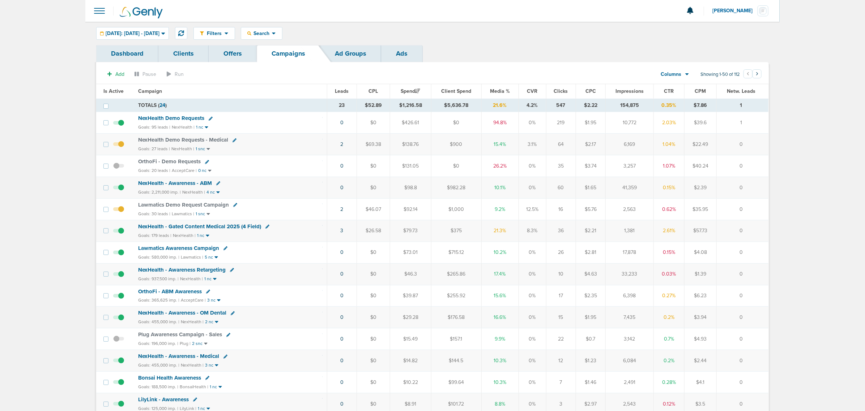
click at [215, 229] on span "NexHealth - Gated Content Medical 2025 (4 Field)" at bounding box center [199, 226] width 123 height 7
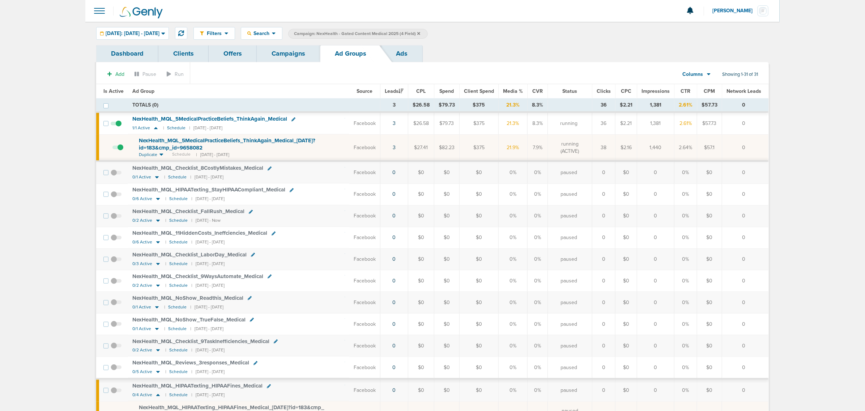
click at [267, 141] on span "NexHealth_ MQL_ 5MedicalPracticeBeliefs_ ThinkAgain_ Medical_ [DATE]?id=183&cmp…" at bounding box center [227, 144] width 176 height 14
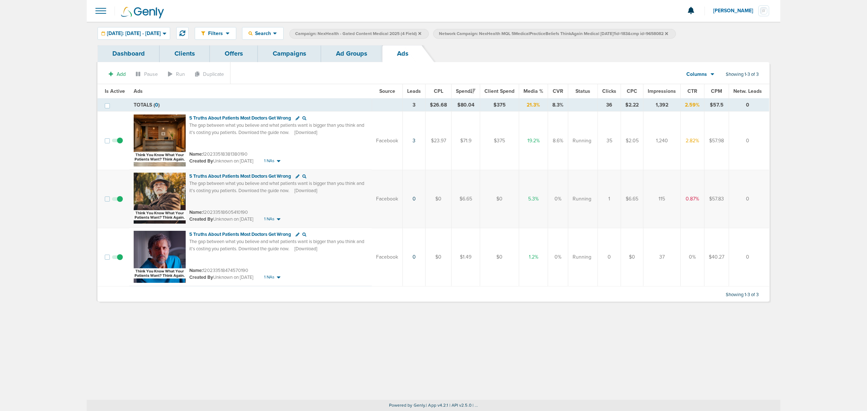
click at [119, 203] on span at bounding box center [117, 203] width 11 height 0
click at [117, 201] on input "checkbox" at bounding box center [117, 201] width 0 height 0
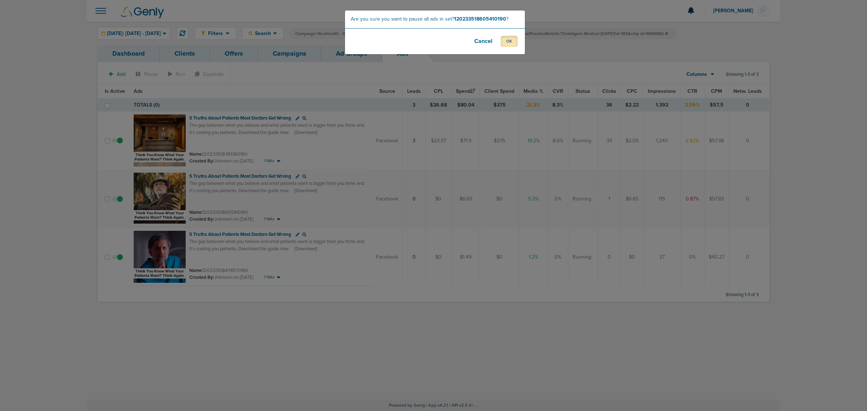
click at [514, 40] on button "OK" at bounding box center [509, 41] width 17 height 11
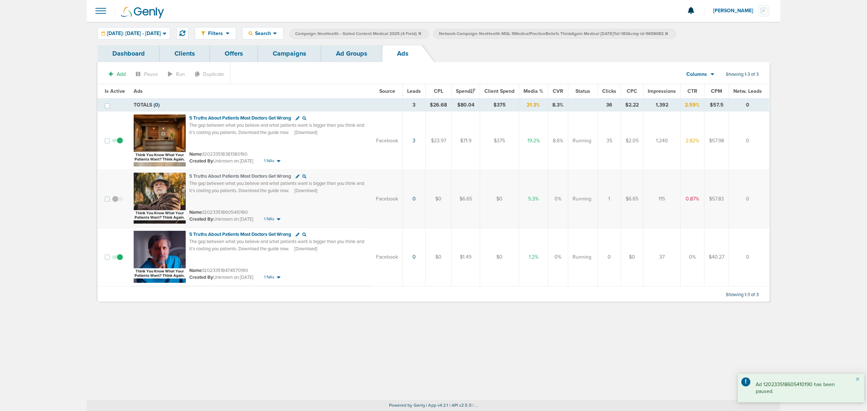
click at [120, 261] on span at bounding box center [117, 261] width 11 height 0
click at [117, 259] on input "checkbox" at bounding box center [117, 259] width 0 height 0
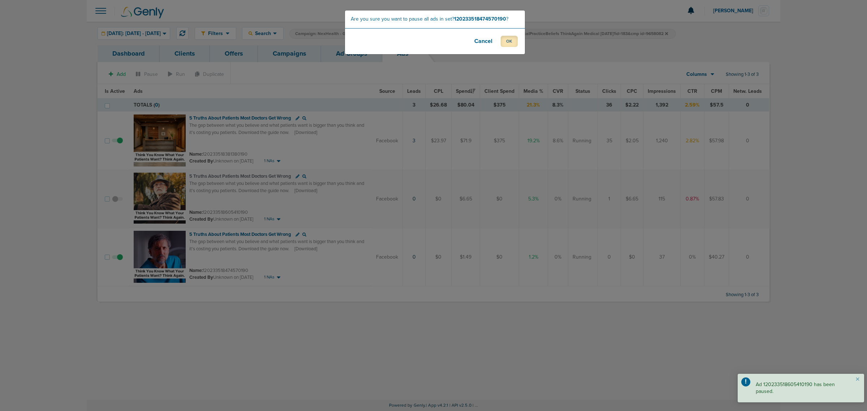
click at [511, 40] on button "OK" at bounding box center [509, 41] width 17 height 11
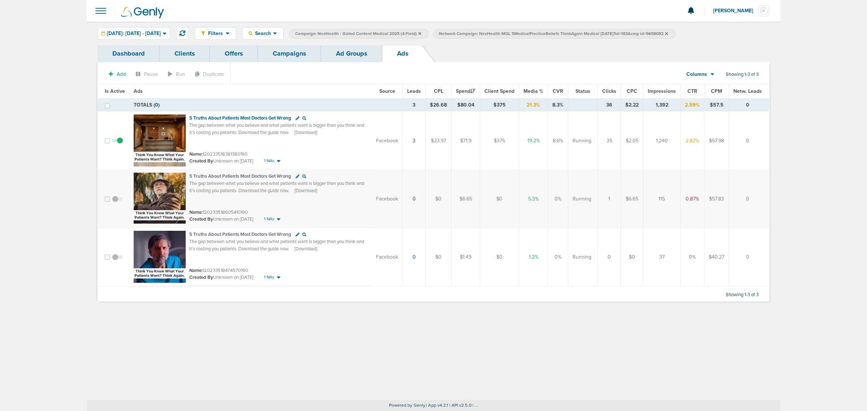
click at [358, 60] on link "Ad Groups" at bounding box center [351, 53] width 61 height 17
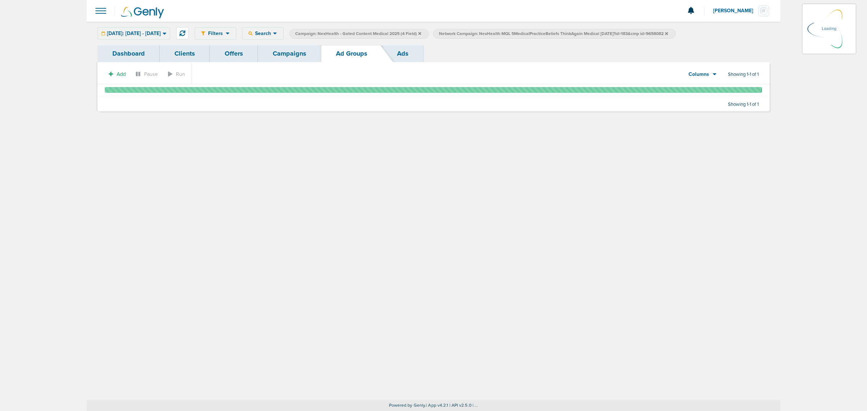
click at [283, 52] on link "Campaigns" at bounding box center [289, 53] width 63 height 17
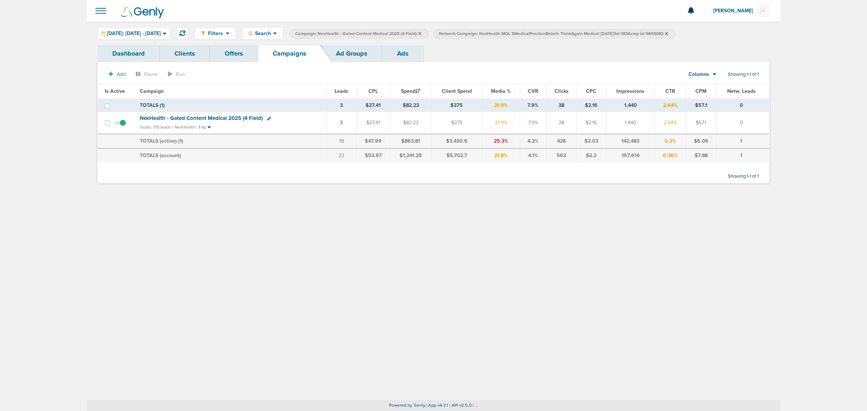
click at [668, 33] on icon at bounding box center [666, 33] width 3 height 4
click at [421, 33] on icon at bounding box center [420, 33] width 3 height 4
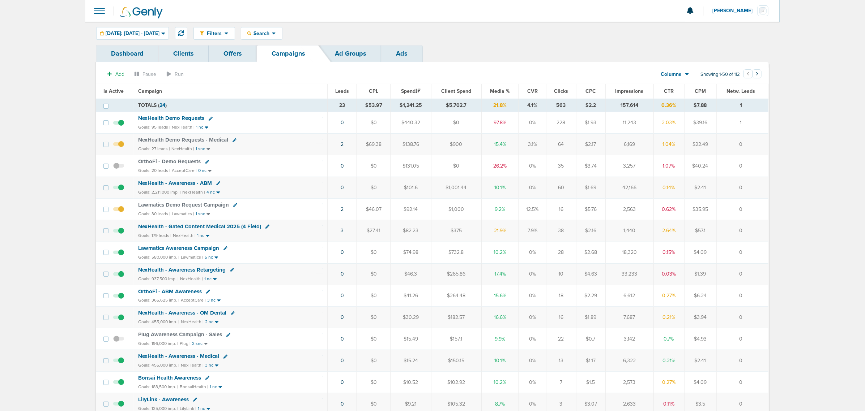
drag, startPoint x: 280, startPoint y: 149, endPoint x: 763, endPoint y: 140, distance: 482.6
click at [763, 140] on tr "NexHealth Demo Requests - Medical Goals: 27 leads | NexHealth | 1 snc 2 $69.38 …" at bounding box center [432, 145] width 672 height 22
click at [492, 93] on span "Media %" at bounding box center [500, 91] width 20 height 6
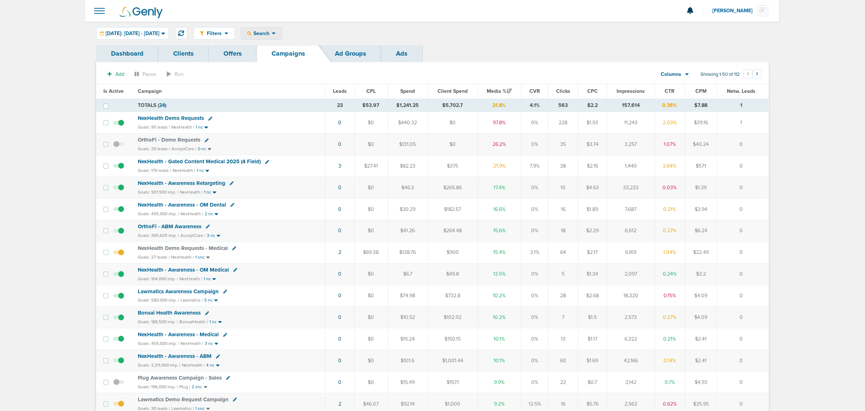
click at [282, 29] on div "Search" at bounding box center [261, 33] width 41 height 12
click at [286, 59] on link "Client" at bounding box center [278, 56] width 75 height 9
type input "lily"
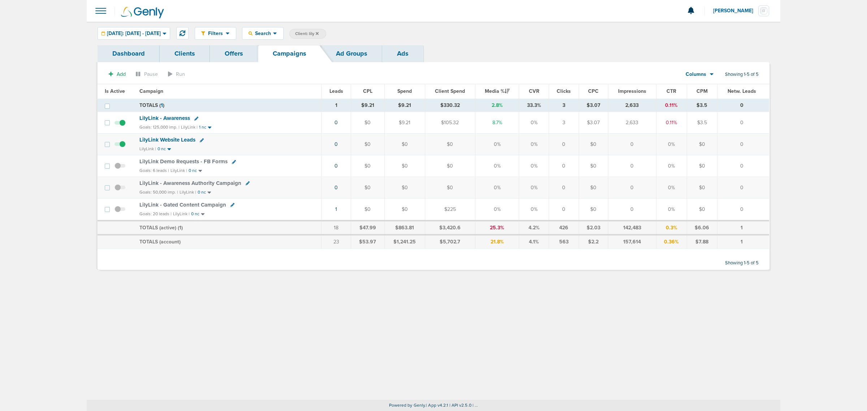
click at [335, 210] on td "1" at bounding box center [336, 209] width 29 height 22
click at [337, 210] on link "1" at bounding box center [336, 209] width 2 height 6
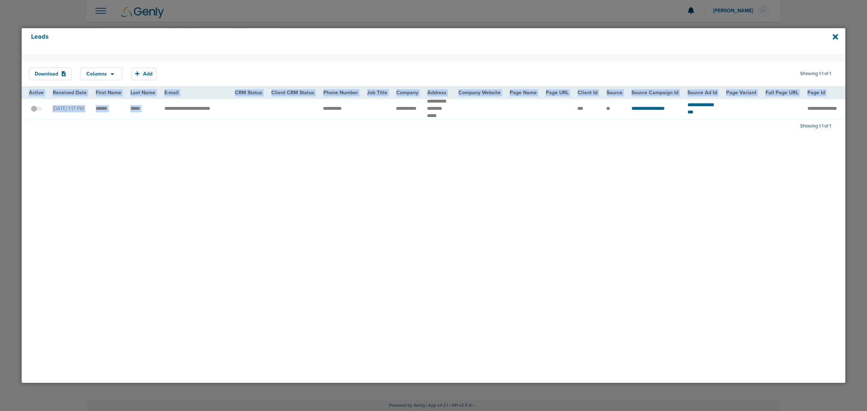
drag, startPoint x: 170, startPoint y: 121, endPoint x: 209, endPoint y: 123, distance: 38.3
click at [209, 123] on div "Download Columns Save selections Reset to defaults Is Active Received Date Firs…" at bounding box center [434, 218] width 824 height 329
click at [208, 128] on div "Download Columns Save selections Reset to defaults Is Active Received Date Firs…" at bounding box center [434, 218] width 824 height 329
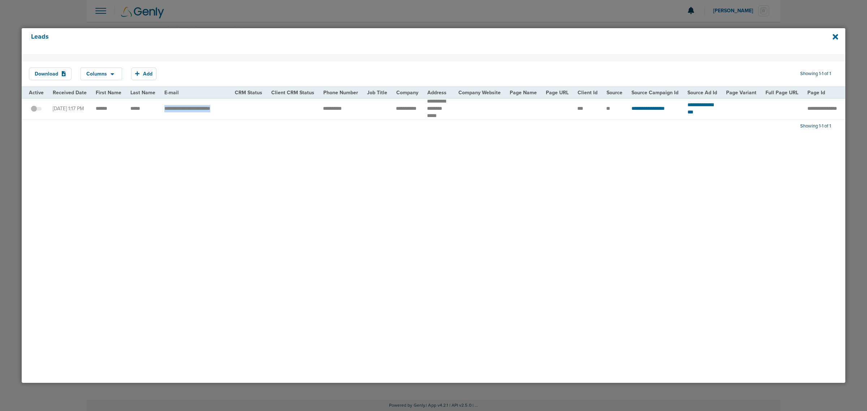
drag, startPoint x: 162, startPoint y: 106, endPoint x: 242, endPoint y: 110, distance: 80.7
click at [242, 110] on tr "**********" at bounding box center [742, 108] width 1440 height 21
copy tr "**********"
click at [723, 61] on section "Download Columns Save selections Reset to defaults Is Active Received Date Firs…" at bounding box center [434, 70] width 824 height 33
drag, startPoint x: 646, startPoint y: 13, endPoint x: 783, endPoint y: 33, distance: 139.0
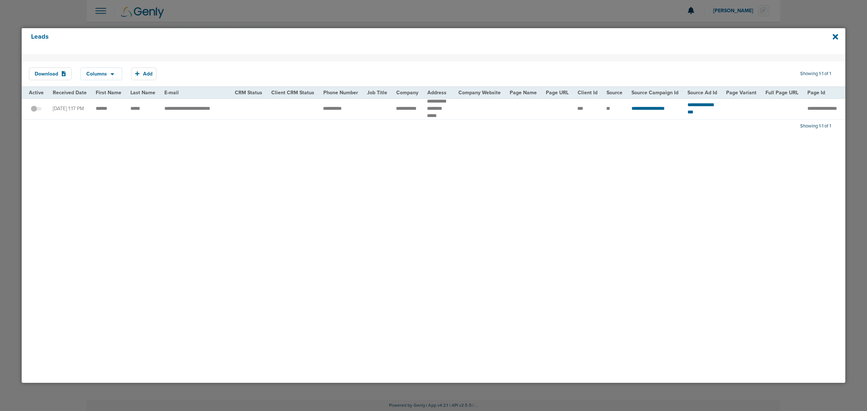
click at [651, 13] on div at bounding box center [433, 205] width 867 height 411
click at [835, 38] on icon at bounding box center [835, 36] width 5 height 5
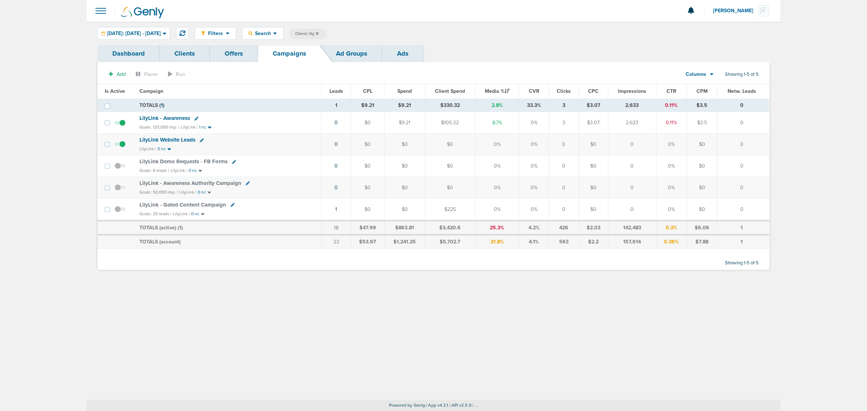
click at [319, 31] on icon at bounding box center [317, 33] width 3 height 4
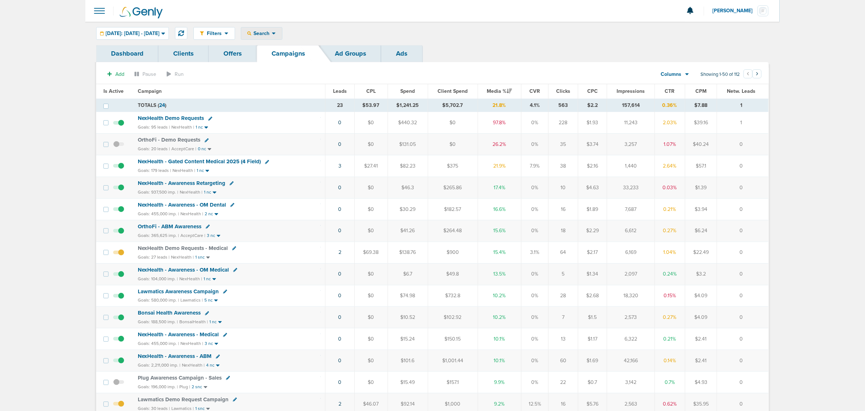
click at [274, 29] on div "Search" at bounding box center [261, 33] width 41 height 12
click at [284, 65] on link "Campaign" at bounding box center [278, 65] width 75 height 9
select select "cmpName"
type input "dental"
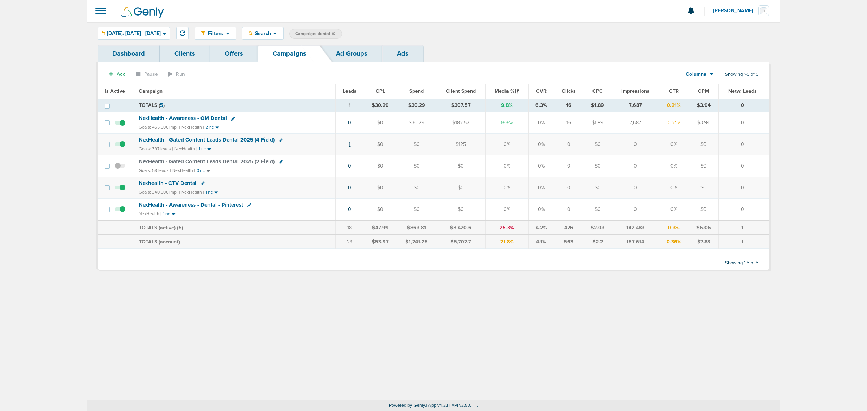
click at [350, 147] on link "1" at bounding box center [350, 144] width 2 height 6
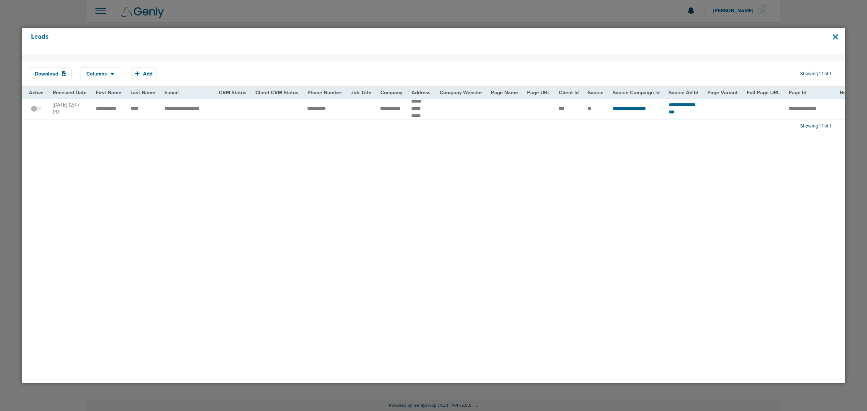
click at [835, 37] on icon at bounding box center [835, 36] width 5 height 5
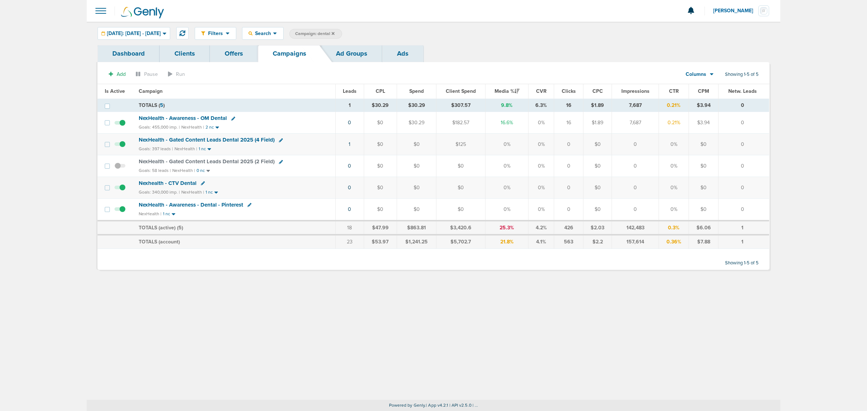
click at [173, 140] on span "NexHealth - Gated Content Leads Dental 2025 (4 Field)" at bounding box center [207, 140] width 136 height 7
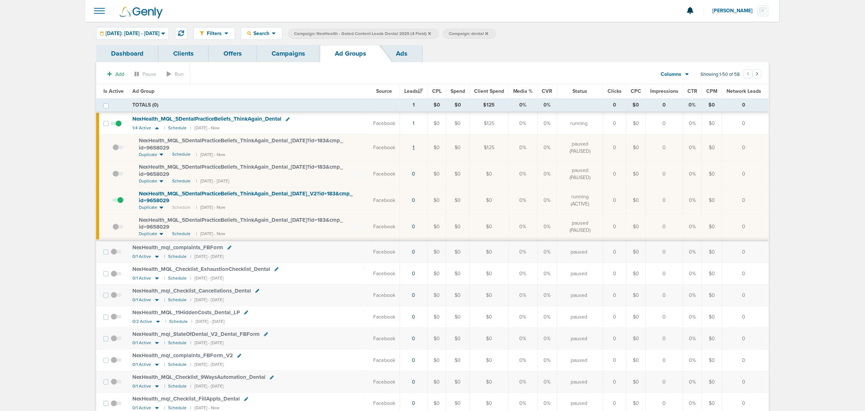
click at [414, 146] on link "1" at bounding box center [413, 148] width 2 height 6
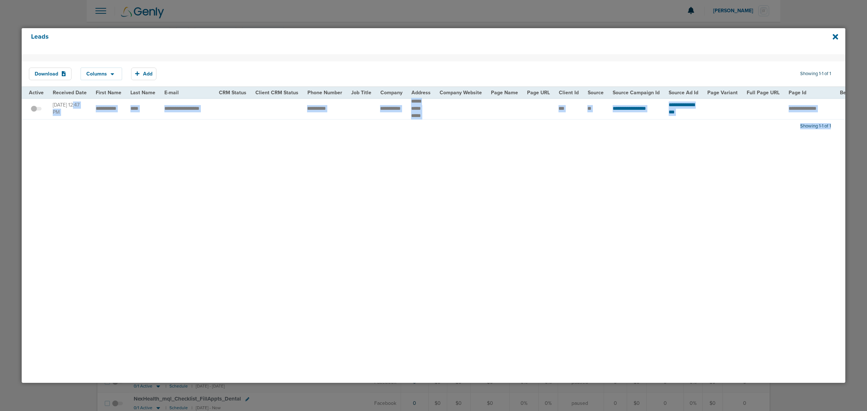
drag, startPoint x: 50, startPoint y: 105, endPoint x: 17, endPoint y: 113, distance: 33.4
click at [17, 113] on div "Leads Download Columns Save selections Reset to defaults Is Active Received Dat…" at bounding box center [433, 206] width 833 height 364
click at [353, 228] on div "Download Columns Save selections Reset to defaults Is Active Received Date Firs…" at bounding box center [434, 218] width 824 height 329
click at [835, 37] on icon at bounding box center [835, 36] width 5 height 5
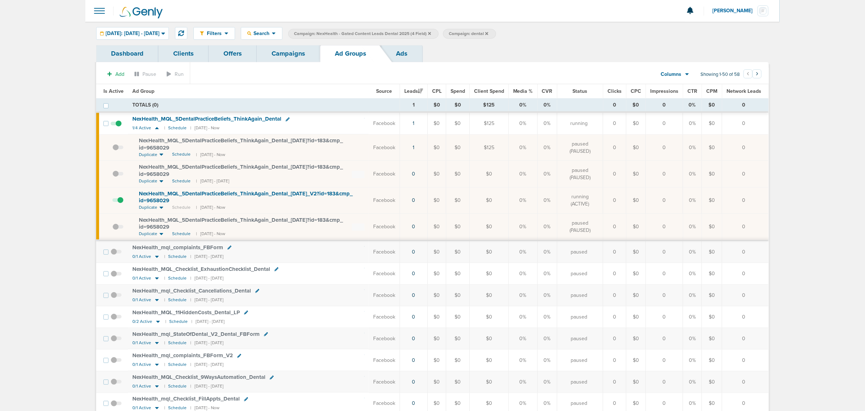
click at [293, 55] on link "Campaigns" at bounding box center [288, 53] width 63 height 17
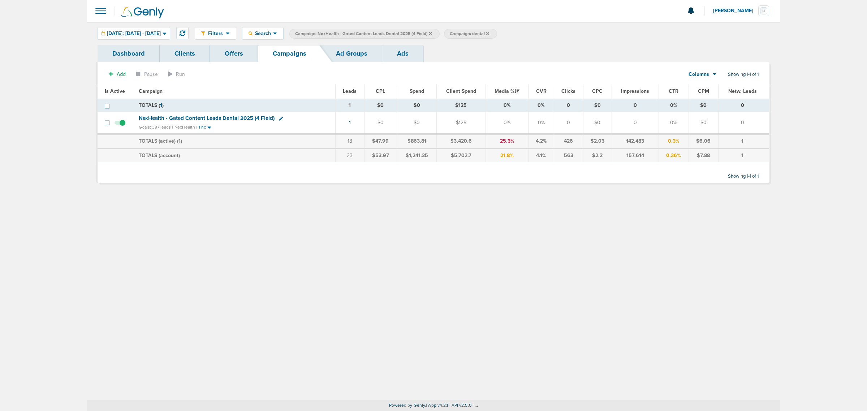
click at [432, 33] on icon at bounding box center [430, 33] width 3 height 4
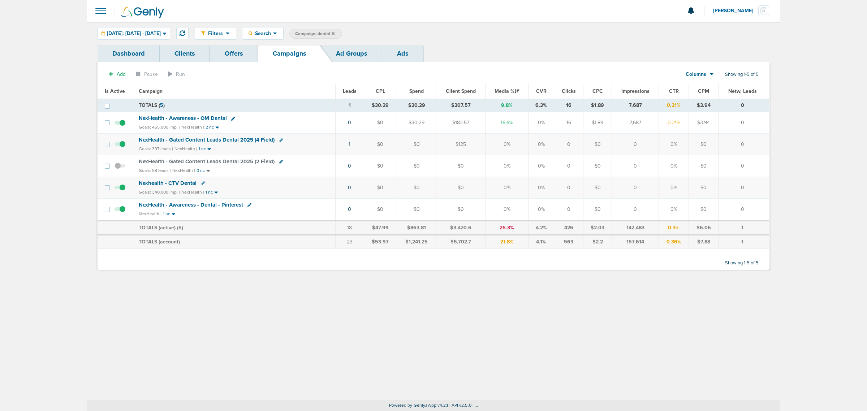
click at [335, 33] on icon at bounding box center [333, 33] width 3 height 3
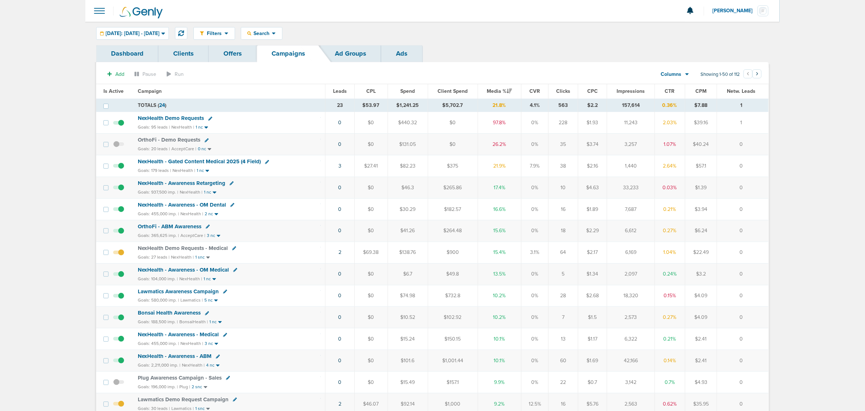
drag, startPoint x: 463, startPoint y: 154, endPoint x: 760, endPoint y: 167, distance: 296.7
click at [760, 167] on tr "NexHealth - Gated Content Medical 2025 (4 Field) Goals: 179 leads | NexHealth |…" at bounding box center [432, 166] width 672 height 22
click at [760, 167] on td "0" at bounding box center [742, 166] width 51 height 22
click at [184, 32] on icon at bounding box center [181, 33] width 6 height 6
click at [344, 90] on span "Leads" at bounding box center [340, 91] width 14 height 6
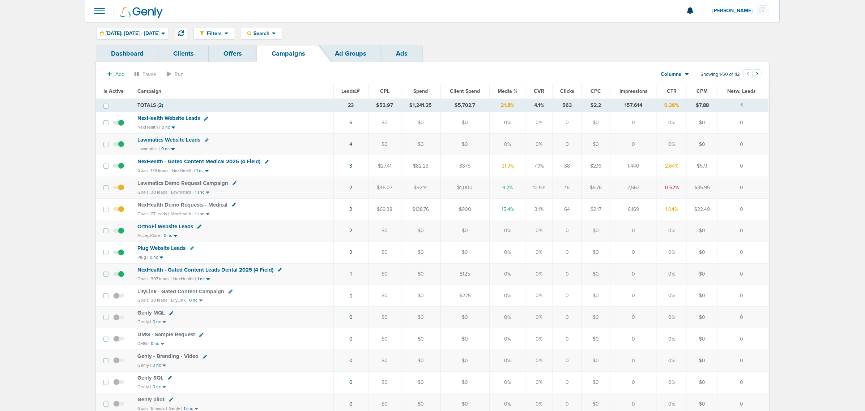
click at [351, 297] on link "1" at bounding box center [351, 296] width 2 height 6
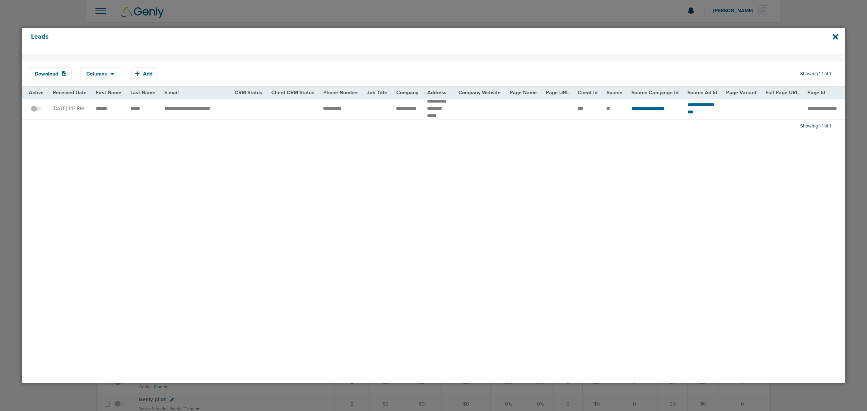
click at [40, 112] on span at bounding box center [36, 112] width 11 height 0
click at [36, 110] on input "checkbox" at bounding box center [36, 110] width 0 height 0
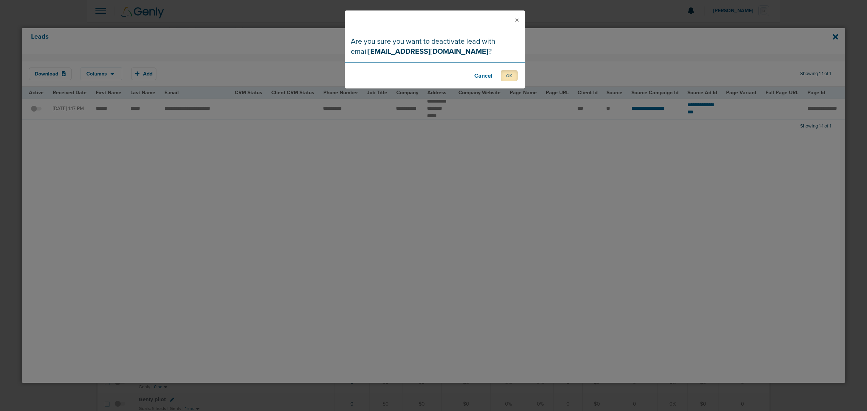
click at [517, 76] on button "OK" at bounding box center [509, 75] width 17 height 11
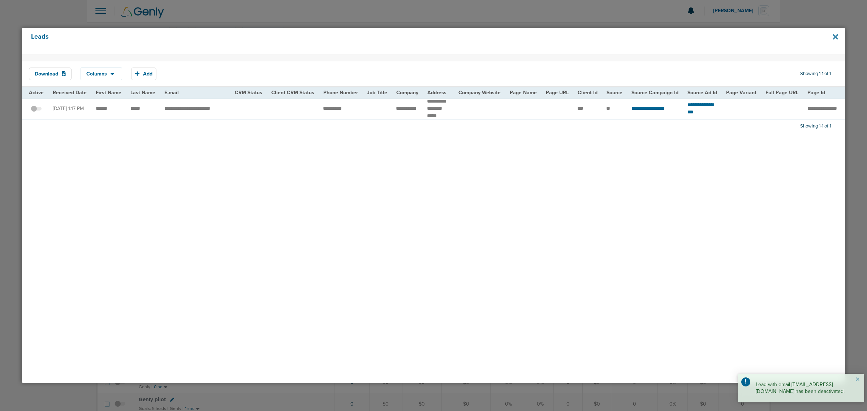
click at [835, 38] on icon at bounding box center [835, 36] width 5 height 5
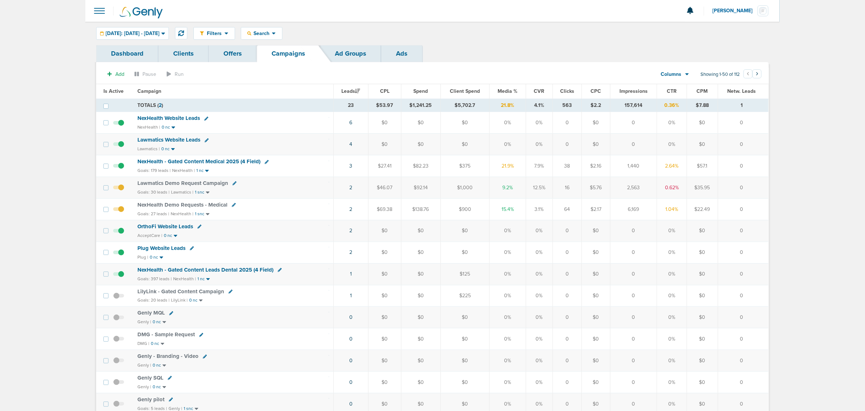
click at [502, 90] on span "Media %" at bounding box center [507, 91] width 20 height 6
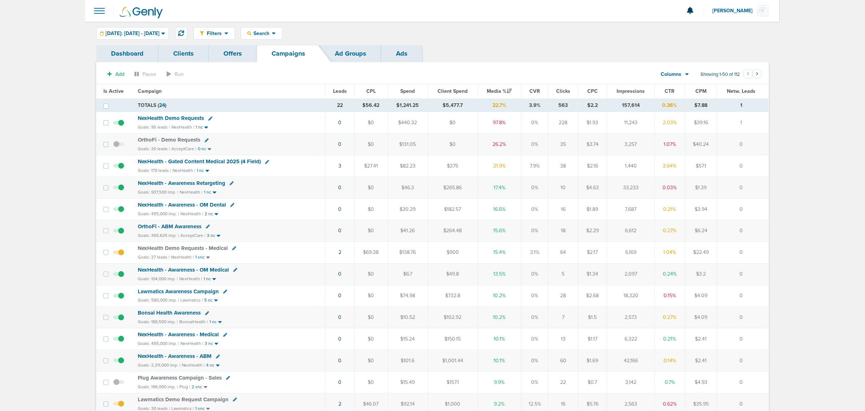
drag, startPoint x: 327, startPoint y: 124, endPoint x: 762, endPoint y: 116, distance: 434.5
click at [762, 116] on tr "NexHealth Demo Requests Goals: 95 leads | NexHealth | 1 nc 0 $0 $440.32 $0 97.8…" at bounding box center [432, 123] width 672 height 22
click at [762, 116] on td "1" at bounding box center [742, 123] width 51 height 22
click at [187, 30] on button at bounding box center [181, 33] width 12 height 12
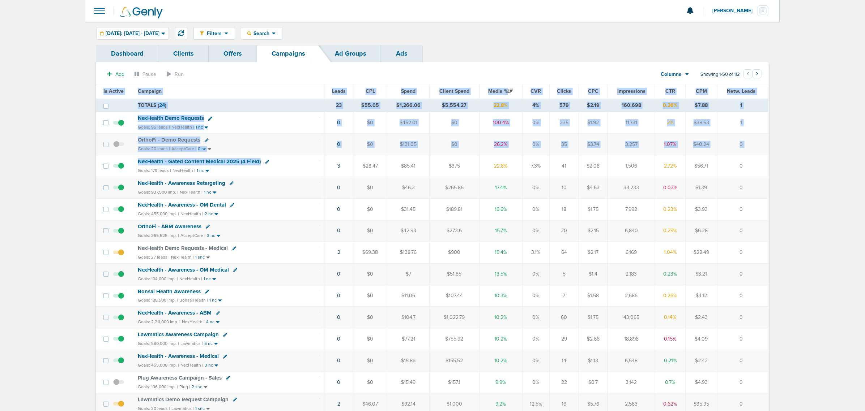
drag, startPoint x: 422, startPoint y: 161, endPoint x: 771, endPoint y: 166, distance: 348.5
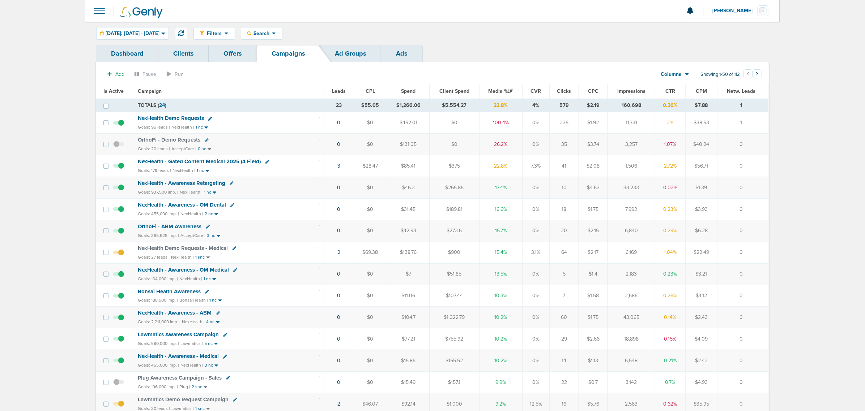
click at [118, 90] on span "Is Active" at bounding box center [113, 91] width 20 height 6
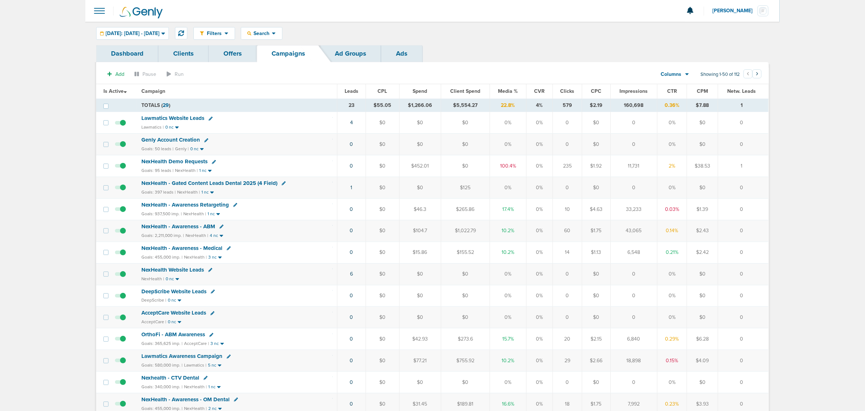
click at [235, 183] on span "NexHealth - Gated Content Leads Dental 2025 (4 Field)" at bounding box center [209, 183] width 136 height 7
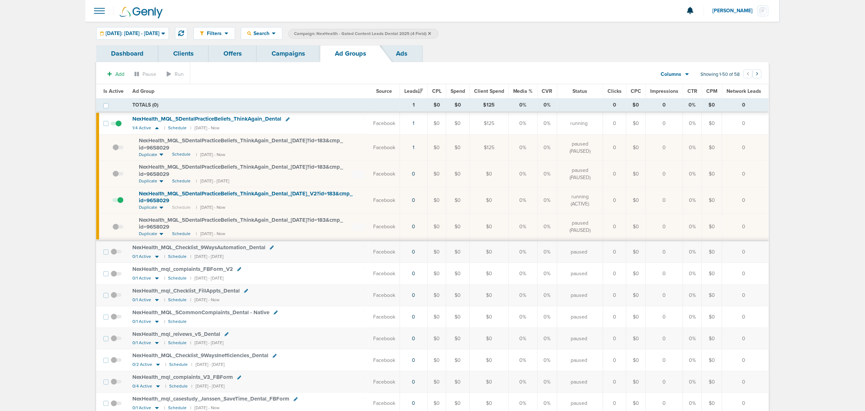
click at [288, 48] on link "Campaigns" at bounding box center [288, 53] width 63 height 17
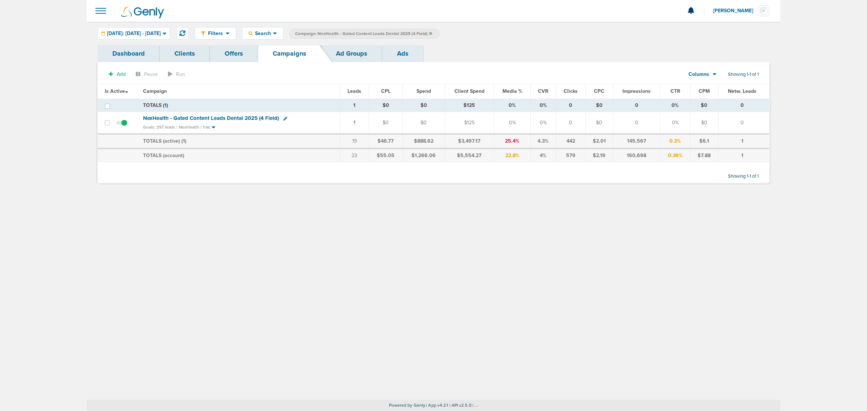
click at [432, 33] on icon at bounding box center [430, 33] width 3 height 3
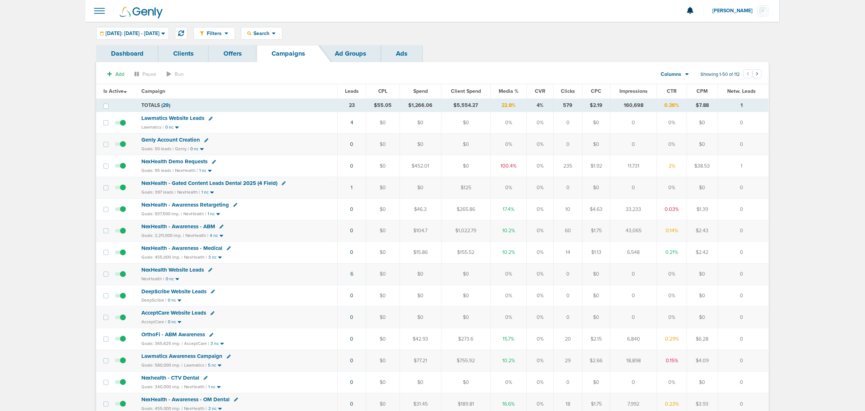
click at [503, 90] on span "Media %" at bounding box center [508, 91] width 20 height 6
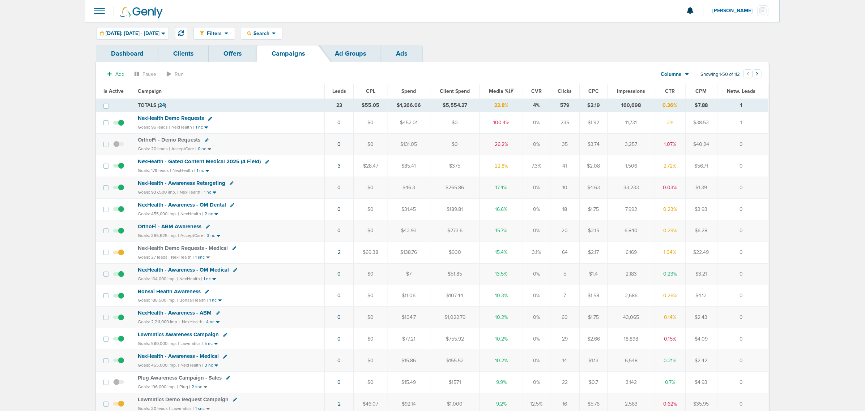
drag, startPoint x: 302, startPoint y: 167, endPoint x: 762, endPoint y: 155, distance: 459.9
click at [749, 164] on td "0" at bounding box center [742, 166] width 51 height 22
click at [184, 31] on icon at bounding box center [181, 33] width 6 height 6
drag, startPoint x: 331, startPoint y: 167, endPoint x: 755, endPoint y: 167, distance: 424.7
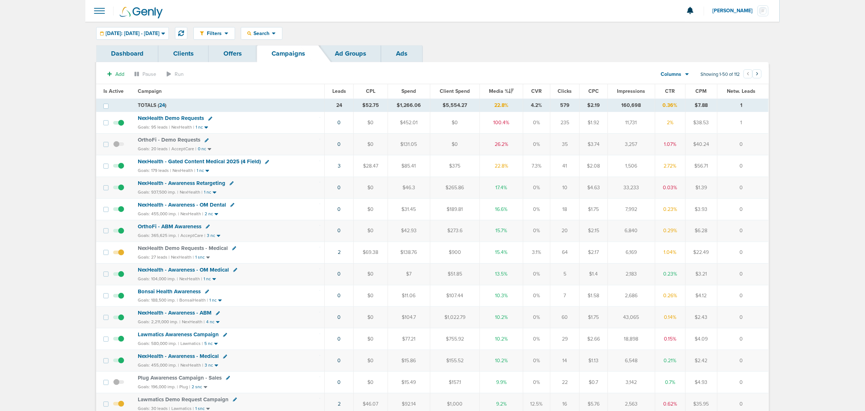
click at [755, 167] on tr "NexHealth - Gated Content Medical 2025 (4 Field) Goals: 179 leads | NexHealth |…" at bounding box center [432, 166] width 672 height 22
click at [755, 167] on td "0" at bounding box center [742, 166] width 51 height 22
click at [272, 33] on span "Search" at bounding box center [261, 33] width 21 height 6
drag, startPoint x: 280, startPoint y: 61, endPoint x: 350, endPoint y: 28, distance: 77.0
click at [348, 39] on div "Filters Active Only Settings Status Active Inactive Objectives MQL SQL Traffic …" at bounding box center [480, 33] width 575 height 13
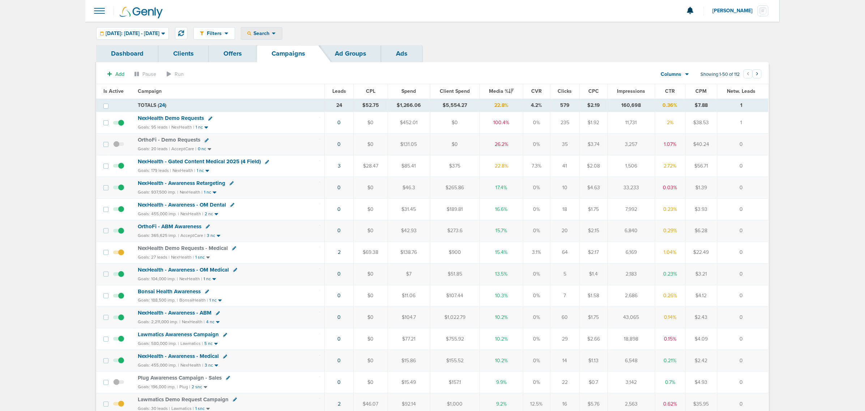
click at [284, 48] on link "Campaigns" at bounding box center [288, 53] width 63 height 17
click at [289, 23] on div "Filters Active Only Settings Status Active Inactive Objectives MQL SQL Traffic …" at bounding box center [432, 33] width 694 height 23
click at [282, 27] on div "Search" at bounding box center [261, 33] width 41 height 12
click at [287, 62] on link "Campaign" at bounding box center [278, 65] width 75 height 9
select select "cmpName"
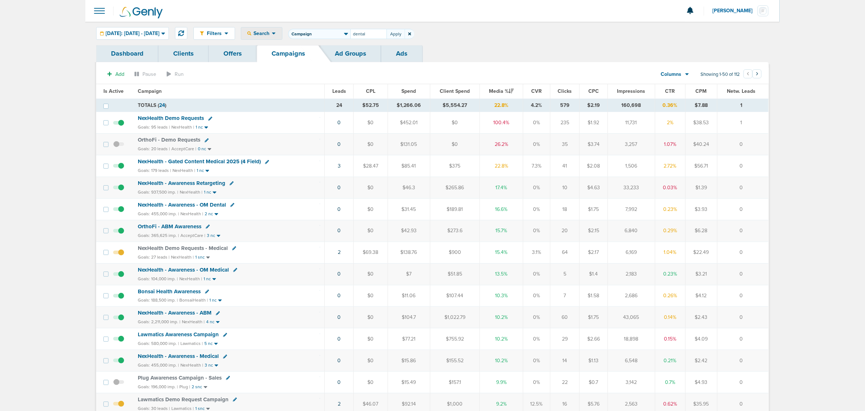
type input "dental"
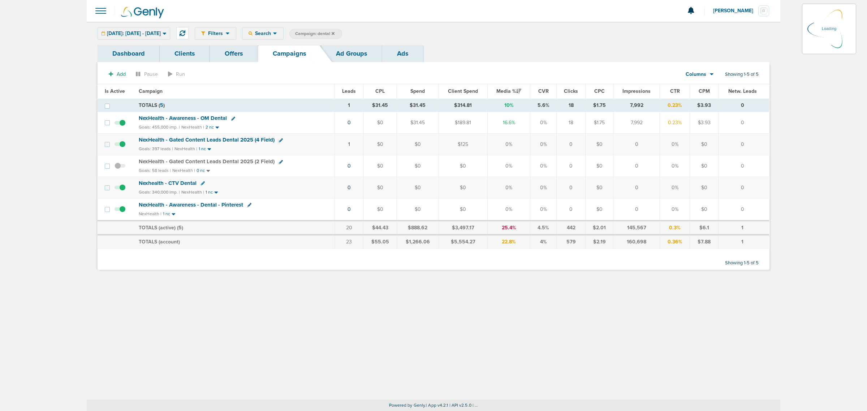
click at [211, 140] on span "NexHealth - Gated Content Leads Dental 2025 (4 Field)" at bounding box center [207, 140] width 136 height 7
click at [232, 140] on span "NexHealth - Gated Content Leads Dental 2025 (4 Field)" at bounding box center [207, 140] width 136 height 7
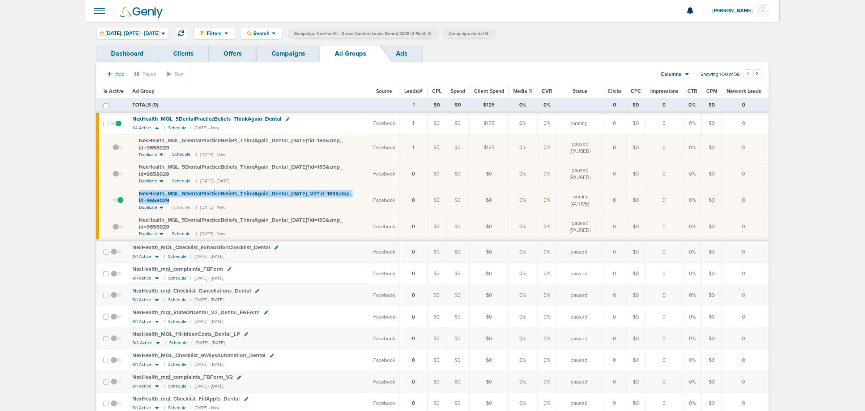
drag, startPoint x: 197, startPoint y: 199, endPoint x: 134, endPoint y: 194, distance: 63.8
click at [134, 194] on td "NexHealth_ MQL_ 5DentalPracticeBeliefs_ ThinkAgain_ Dental_ [DATE]_ V2?id=183&c…" at bounding box center [248, 200] width 241 height 26
copy span "NexHealth_ MQL_ 5DentalPracticeBeliefs_ ThinkAgain_ Dental_ [DATE]_ V2?id=183&c…"
drag, startPoint x: 387, startPoint y: 147, endPoint x: 736, endPoint y: 147, distance: 349.5
click at [736, 147] on tr "NexHealth_ MQL_ 5DentalPracticeBeliefs_ ThinkAgain_ Dental_ 09.16.25?id=183&cmp…" at bounding box center [432, 147] width 672 height 26
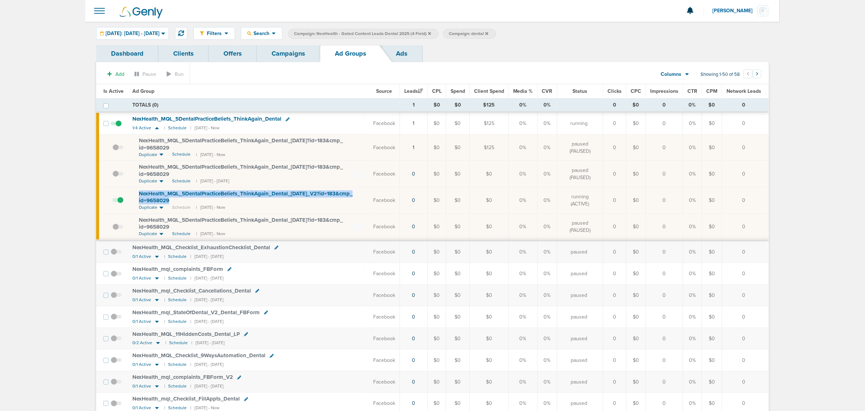
click at [736, 147] on td "0" at bounding box center [745, 147] width 47 height 26
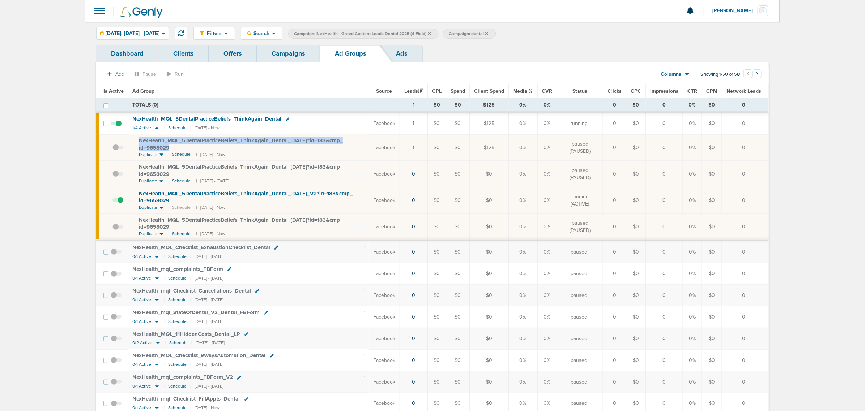
drag, startPoint x: 178, startPoint y: 146, endPoint x: 134, endPoint y: 141, distance: 44.4
click at [134, 141] on td "NexHealth_ MQL_ 5DentalPracticeBeliefs_ ThinkAgain_ Dental_ 09.16.25?id=183&cmp…" at bounding box center [248, 147] width 241 height 26
copy span "NexHealth_ MQL_ 5DentalPracticeBeliefs_ ThinkAgain_ Dental_ 09.16.25?id=183&cmp…"
click at [414, 122] on link "1" at bounding box center [413, 123] width 2 height 6
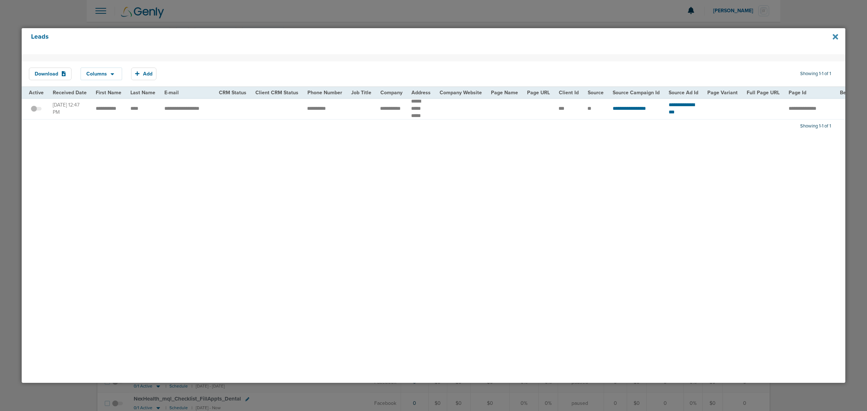
click at [834, 35] on icon at bounding box center [835, 36] width 5 height 5
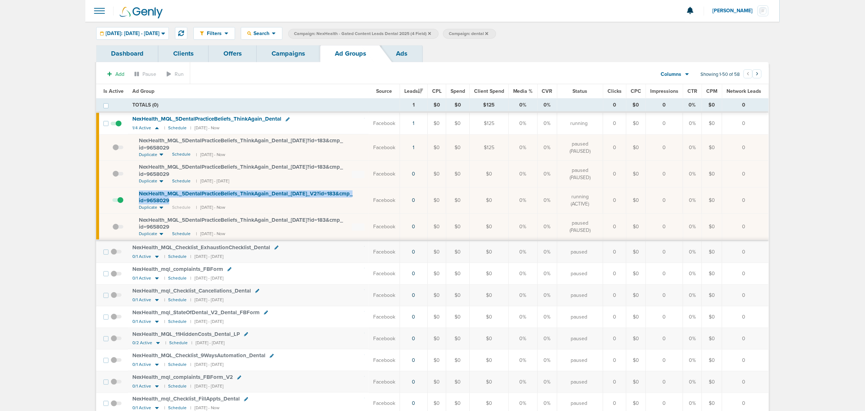
drag, startPoint x: 194, startPoint y: 204, endPoint x: 119, endPoint y: 194, distance: 76.6
click at [119, 194] on tr "NexHealth_ MQL_ 5DentalPracticeBeliefs_ ThinkAgain_ Dental_ 09.16.25_ V2?id=183…" at bounding box center [432, 200] width 672 height 26
copy tr "NexHealth_ MQL_ 5DentalPracticeBeliefs_ ThinkAgain_ Dental_ 09.16.25_ V2?id=183…"
click at [302, 202] on div "NexHealth_ MQL_ 5DentalPracticeBeliefs_ ThinkAgain_ Dental_ 09.16.25_ V2?id=183…" at bounding box center [252, 197] width 226 height 14
drag, startPoint x: 185, startPoint y: 202, endPoint x: 134, endPoint y: 192, distance: 52.0
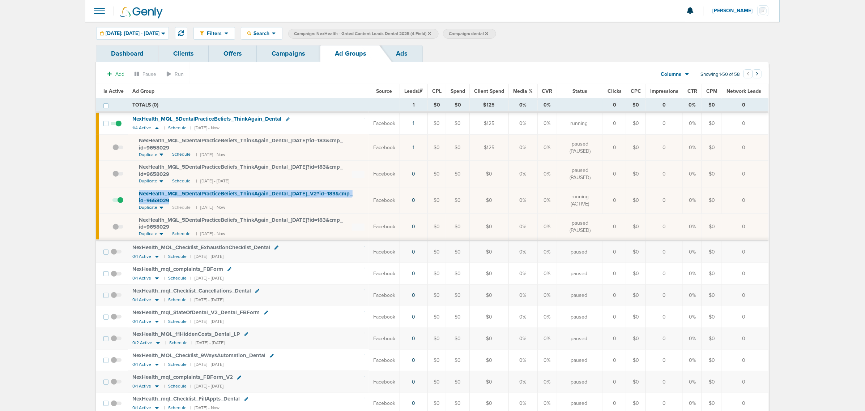
click at [134, 192] on td "NexHealth_ MQL_ 5DentalPracticeBeliefs_ ThinkAgain_ Dental_ 09.16.25_ V2?id=183…" at bounding box center [248, 200] width 241 height 26
copy span "NexHealth_ MQL_ 5DentalPracticeBeliefs_ ThinkAgain_ Dental_ 09.16.25_ V2?id=183…"
click at [360, 75] on section "Add Pause Run Columns Media Stats Sales Performance Custom Showing 1-50 of 58 ‹…" at bounding box center [432, 76] width 672 height 17
drag, startPoint x: 396, startPoint y: 144, endPoint x: 743, endPoint y: 142, distance: 347.0
click at [743, 142] on tr "NexHealth_ MQL_ 5DentalPracticeBeliefs_ ThinkAgain_ Dental_ 09.16.25?id=183&cmp…" at bounding box center [432, 147] width 672 height 26
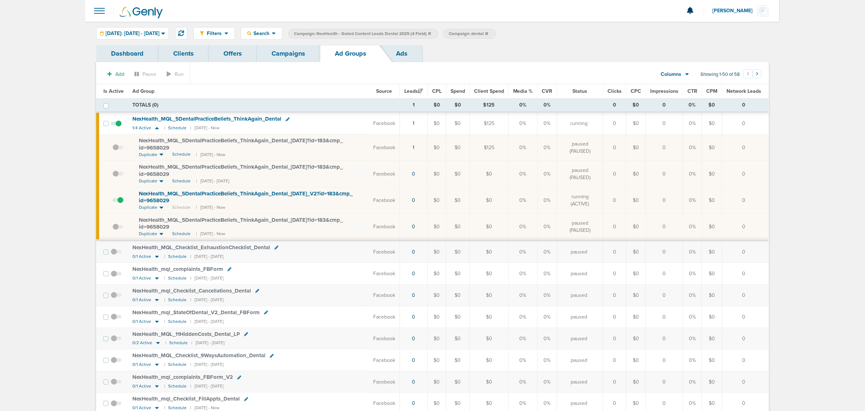
click at [283, 46] on link "Campaigns" at bounding box center [288, 53] width 63 height 17
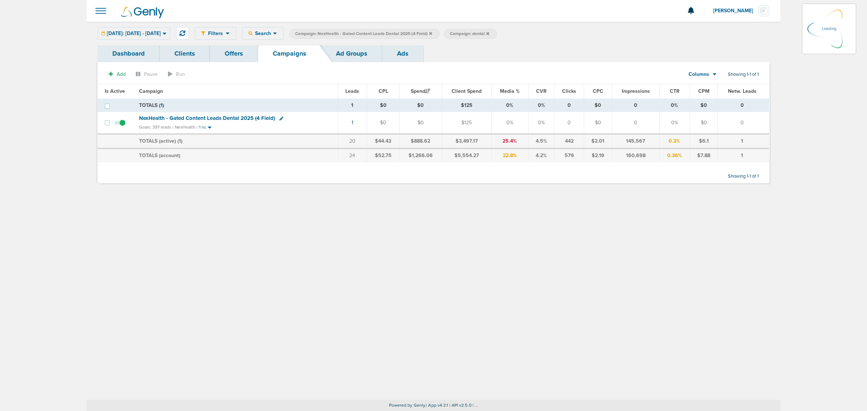
click at [432, 33] on icon at bounding box center [430, 33] width 3 height 3
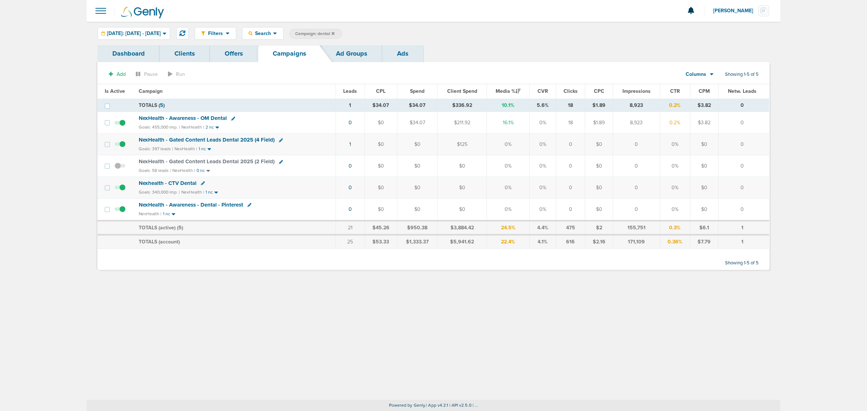
click at [335, 31] on icon at bounding box center [333, 33] width 3 height 4
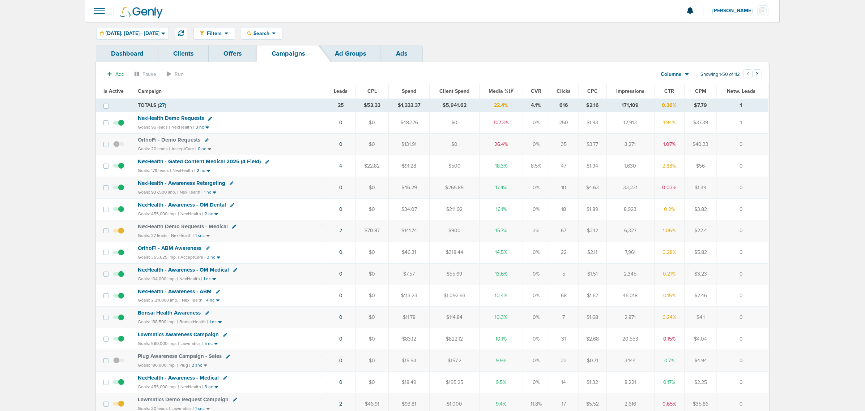
click at [224, 164] on span "NexHealth - Gated Content Medical 2025 (4 Field)" at bounding box center [199, 161] width 123 height 7
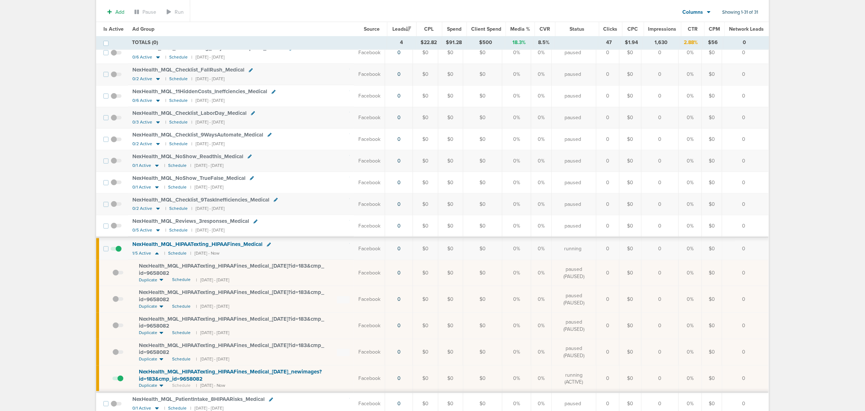
scroll to position [90, 0]
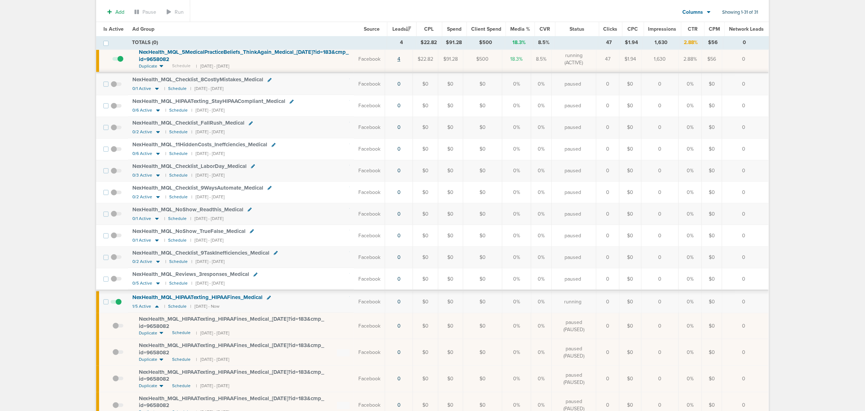
click at [400, 59] on link "4" at bounding box center [398, 59] width 3 height 6
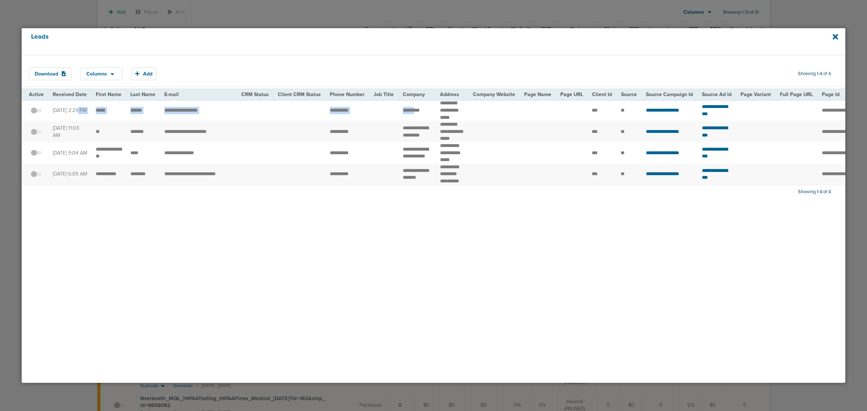
drag, startPoint x: 59, startPoint y: 107, endPoint x: 416, endPoint y: 111, distance: 357.5
click at [416, 111] on tr "**********" at bounding box center [750, 110] width 1457 height 21
click at [416, 111] on td "*********" at bounding box center [417, 110] width 37 height 21
click at [835, 36] on icon at bounding box center [835, 36] width 5 height 5
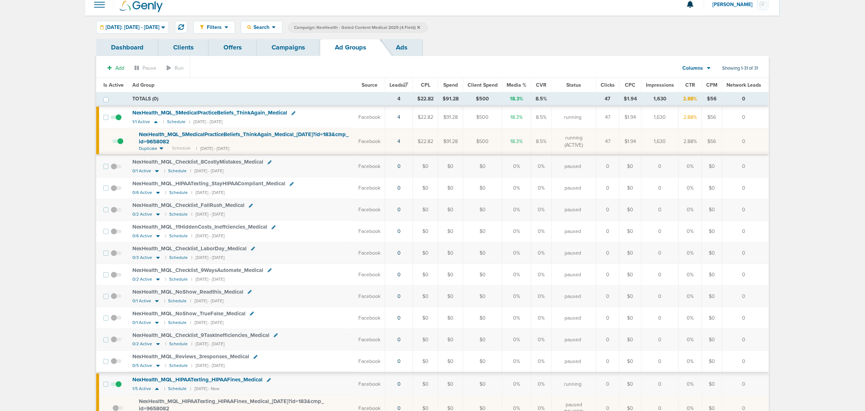
scroll to position [0, 0]
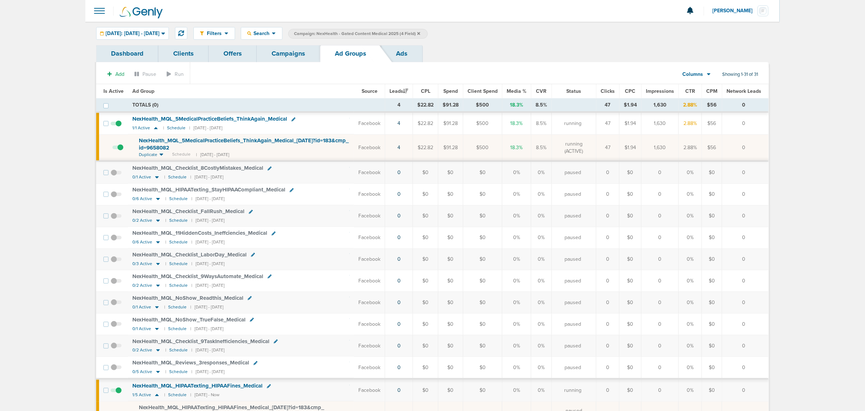
click at [288, 55] on link "Campaigns" at bounding box center [288, 53] width 63 height 17
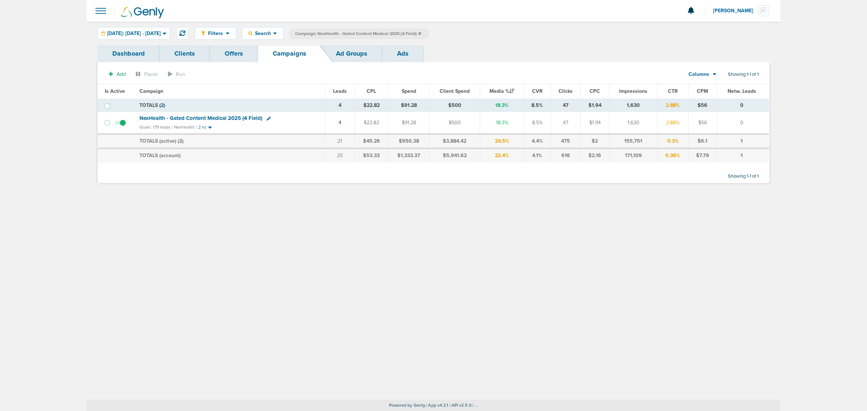
click at [429, 30] on label "Campaign: NexHealth - Gated Content Medical 2025 (4 Field)" at bounding box center [360, 34] width 140 height 10
click at [421, 33] on icon at bounding box center [420, 33] width 3 height 4
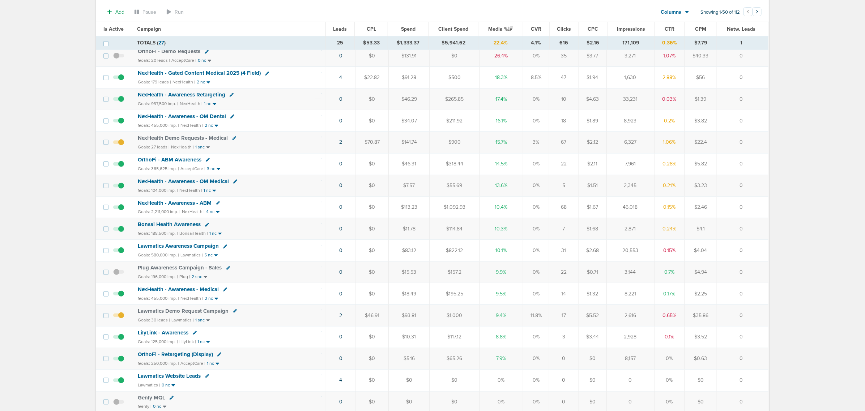
scroll to position [45, 0]
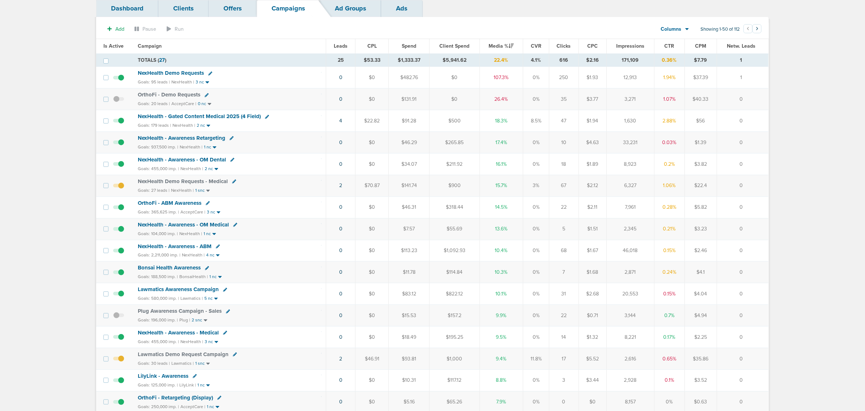
click at [227, 116] on span "NexHealth - Gated Content Medical 2025 (4 Field)" at bounding box center [199, 116] width 123 height 7
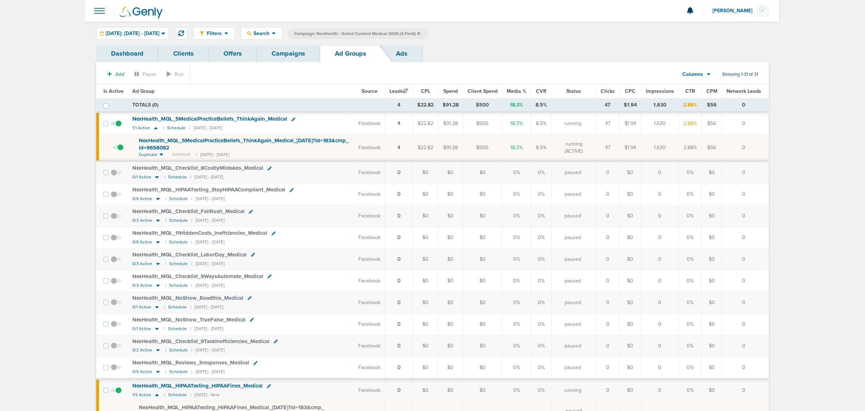
click at [110, 91] on span "Is Active" at bounding box center [113, 91] width 20 height 6
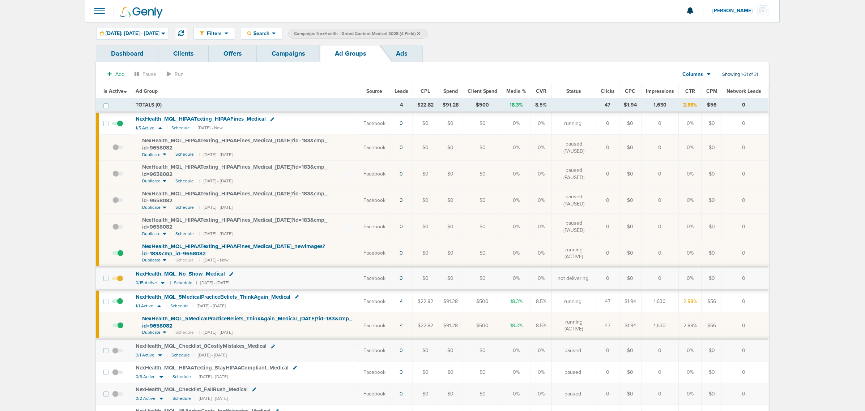
click at [159, 128] on icon at bounding box center [160, 128] width 7 height 6
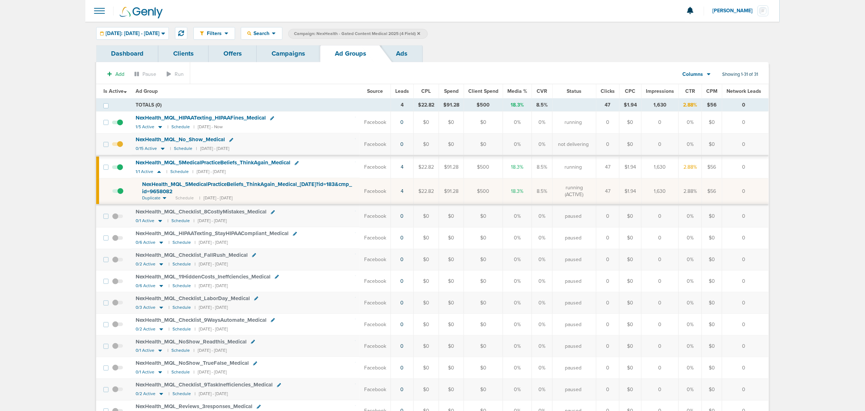
click at [120, 148] on span at bounding box center [117, 148] width 11 height 0
click at [117, 146] on input "checkbox" at bounding box center [117, 146] width 0 height 0
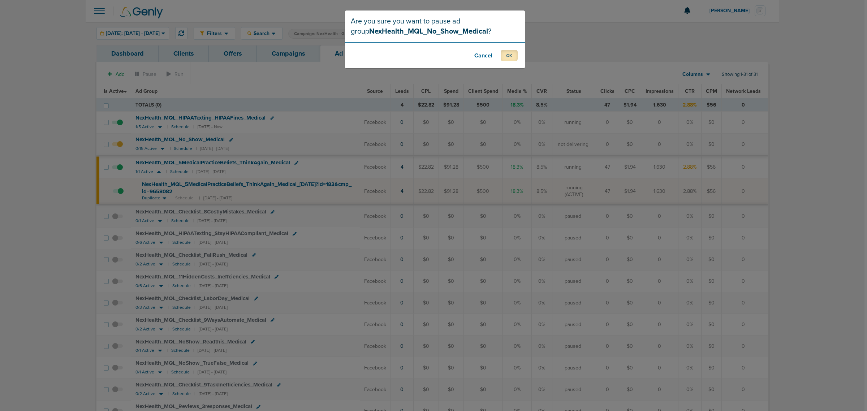
click at [505, 55] on button "OK" at bounding box center [509, 55] width 17 height 11
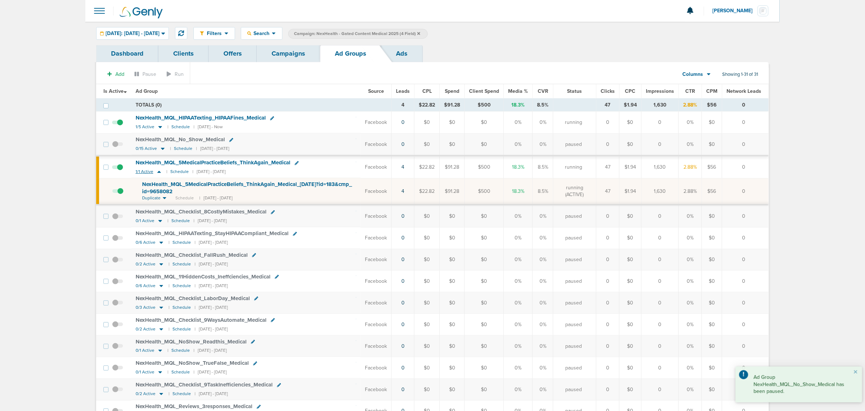
click at [158, 172] on icon at bounding box center [158, 172] width 7 height 6
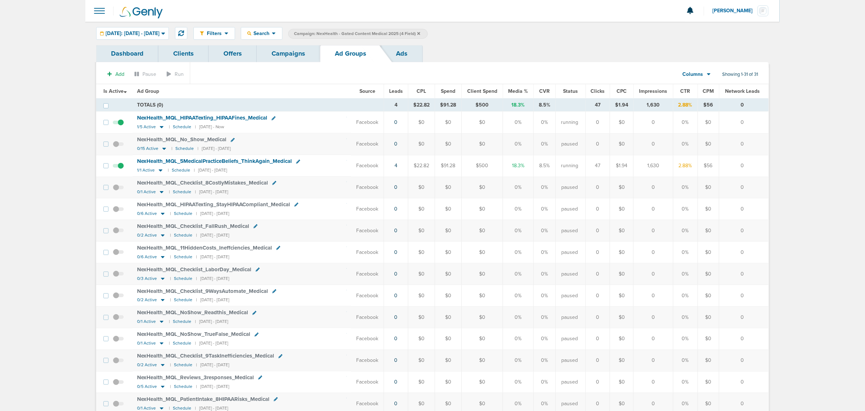
click at [295, 44] on div "Filters Active Only Settings Status Active Inactive Objectives MQL SQL Traffic …" at bounding box center [432, 33] width 694 height 23
click at [296, 53] on link "Campaigns" at bounding box center [288, 53] width 63 height 17
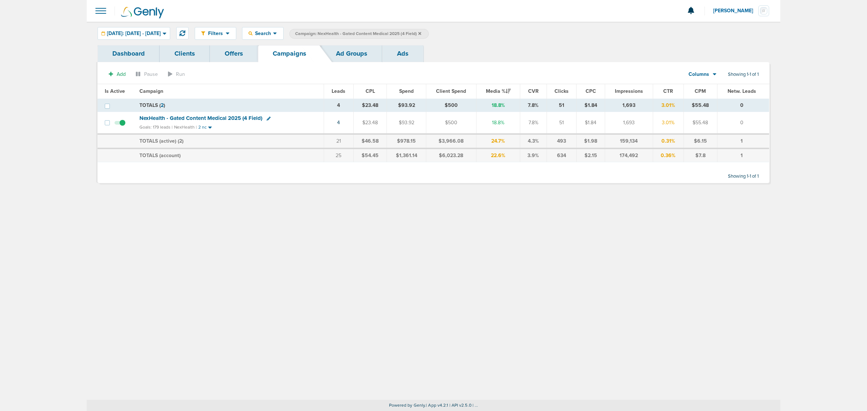
click at [421, 33] on icon at bounding box center [420, 33] width 3 height 3
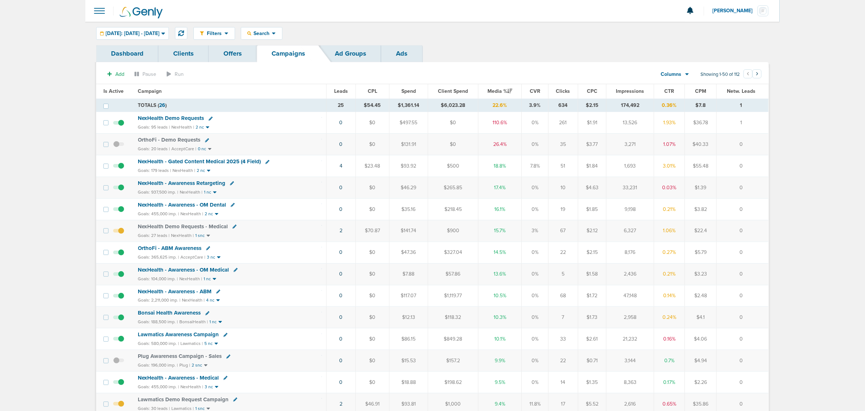
click at [193, 160] on span "NexHealth - Gated Content Medical 2025 (4 Field)" at bounding box center [199, 161] width 123 height 7
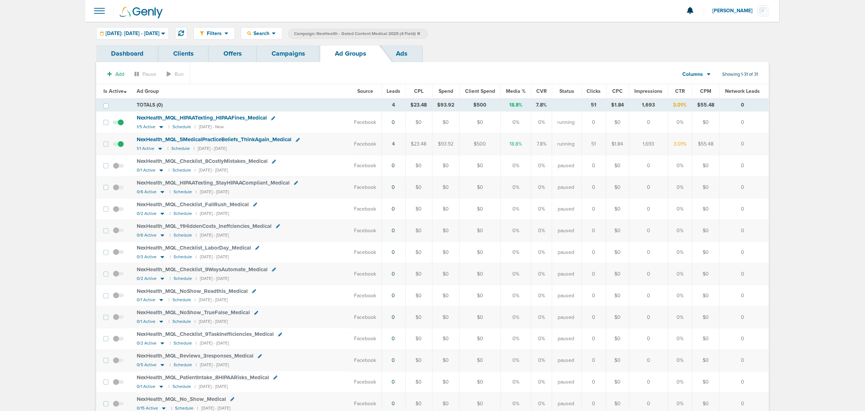
click at [262, 55] on link "Campaigns" at bounding box center [288, 53] width 63 height 17
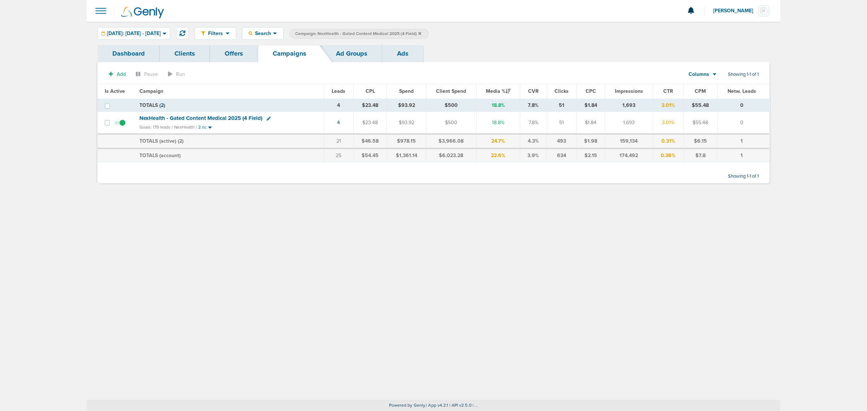
click at [421, 32] on icon at bounding box center [420, 33] width 3 height 3
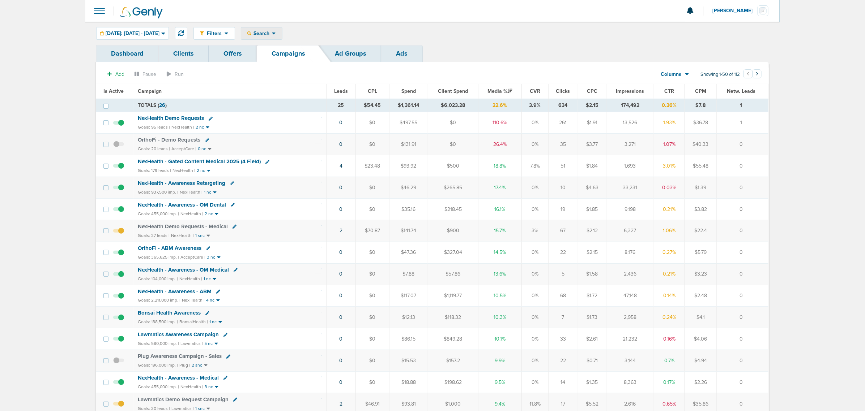
click at [272, 35] on span "Search" at bounding box center [261, 33] width 21 height 6
click at [284, 57] on link "Client" at bounding box center [278, 56] width 75 height 9
type input "lily"
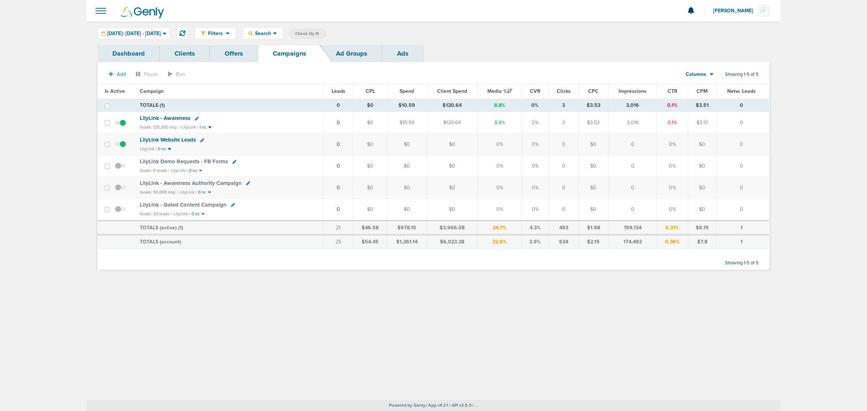
click at [117, 213] on span at bounding box center [120, 213] width 11 height 0
click at [120, 211] on input "checkbox" at bounding box center [120, 211] width 0 height 0
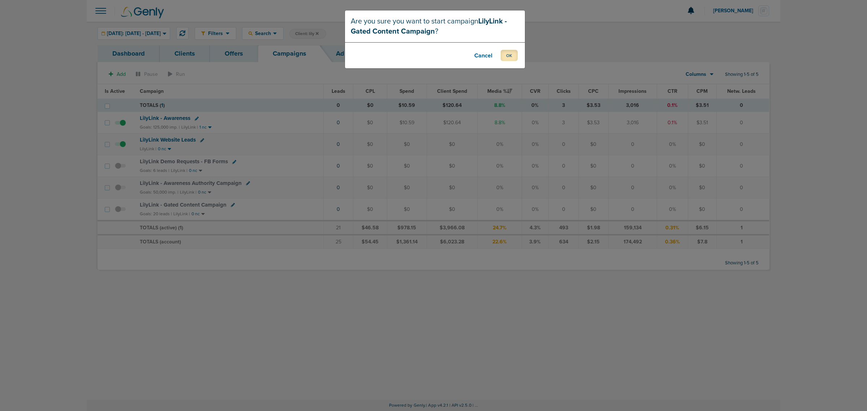
click at [506, 58] on button "OK" at bounding box center [509, 55] width 17 height 11
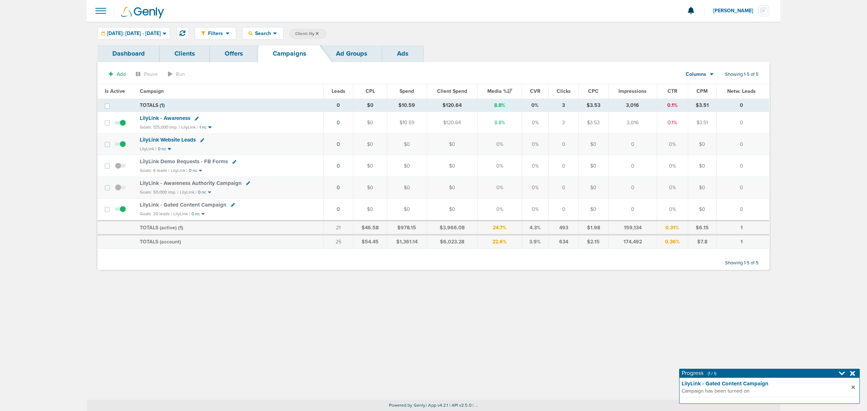
click at [231, 206] on icon at bounding box center [233, 205] width 4 height 4
select select
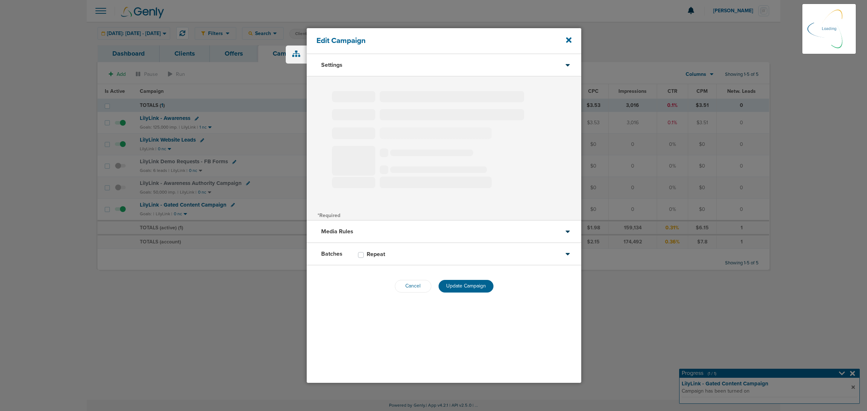
type input "LilyLink - Gated Content Campaign"
select select "Leads"
radio input "true"
select select "readOnly"
select select "1"
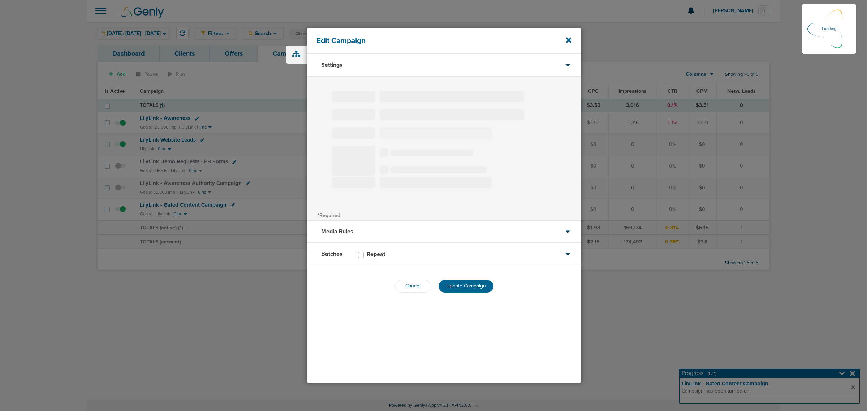
select select "2"
select select "3"
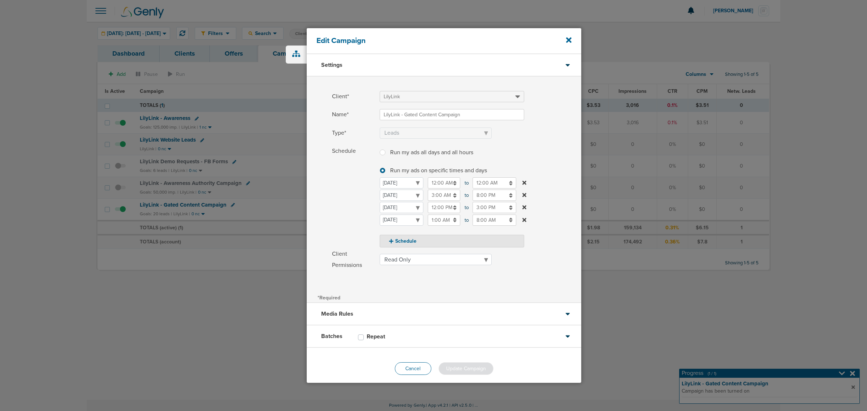
click at [410, 367] on button "Cancel" at bounding box center [413, 369] width 37 height 13
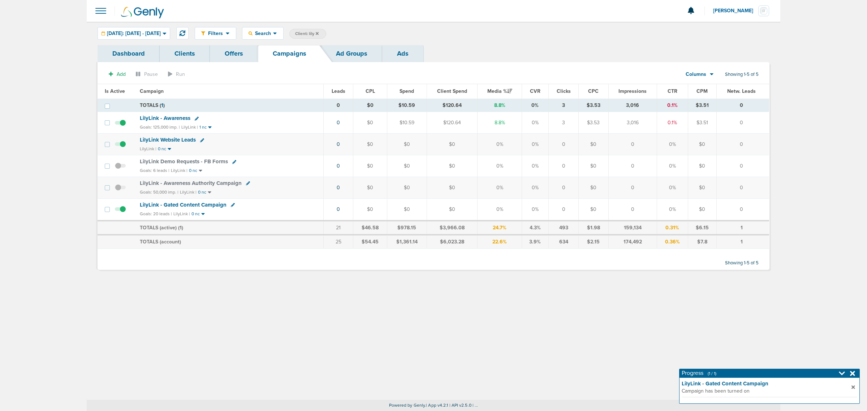
click at [168, 207] on span "LilyLink - Gated Content Campaign" at bounding box center [183, 205] width 87 height 7
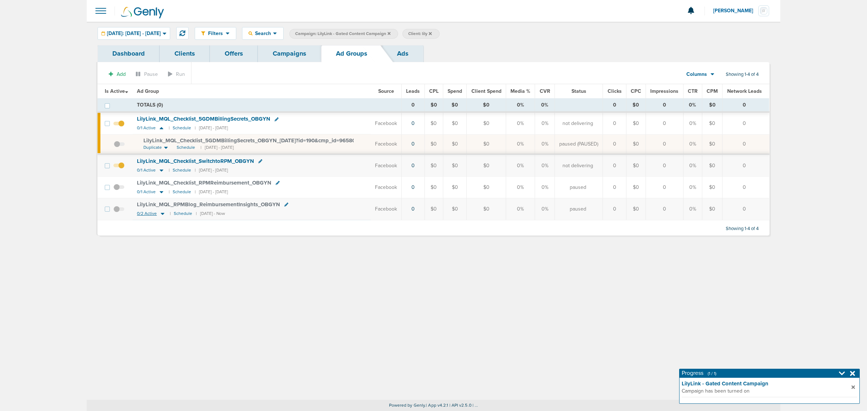
click at [162, 215] on icon at bounding box center [163, 214] width 4 height 2
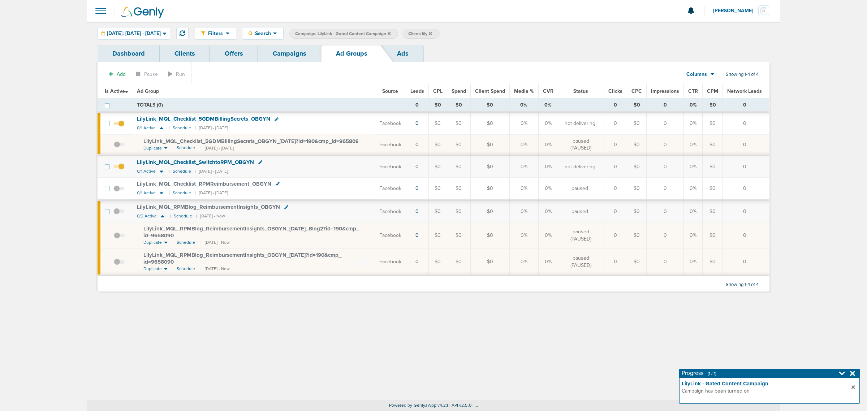
click at [117, 239] on span at bounding box center [119, 239] width 11 height 0
click at [114, 237] on input "checkbox" at bounding box center [114, 237] width 0 height 0
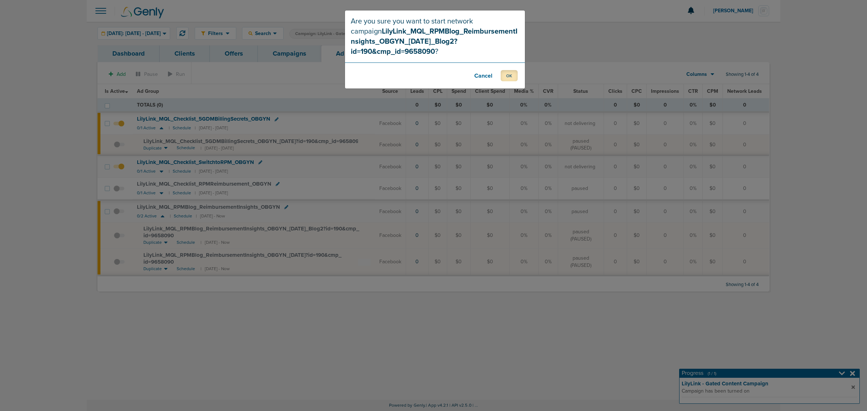
click at [510, 73] on button "OK" at bounding box center [509, 75] width 17 height 11
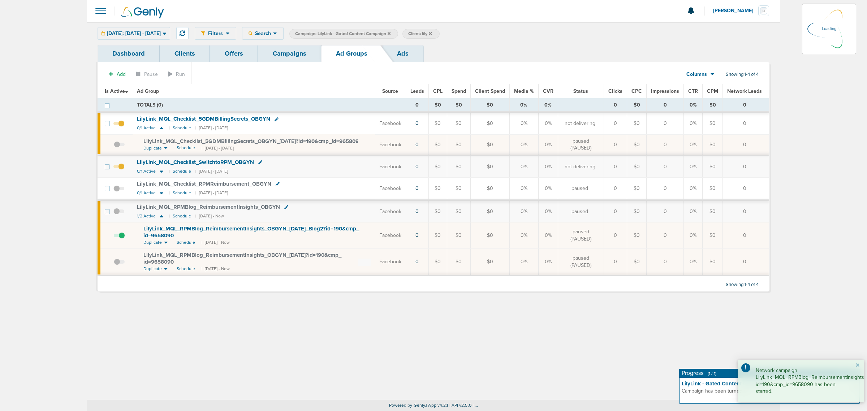
click at [292, 58] on link "Campaigns" at bounding box center [289, 53] width 63 height 17
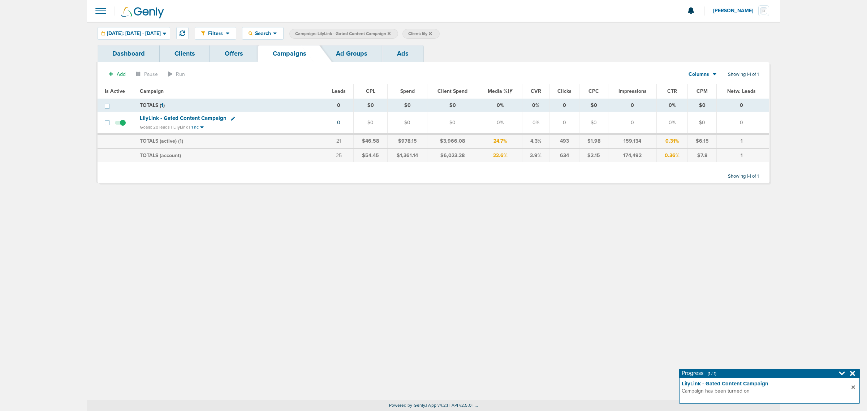
click at [391, 34] on icon at bounding box center [389, 33] width 3 height 3
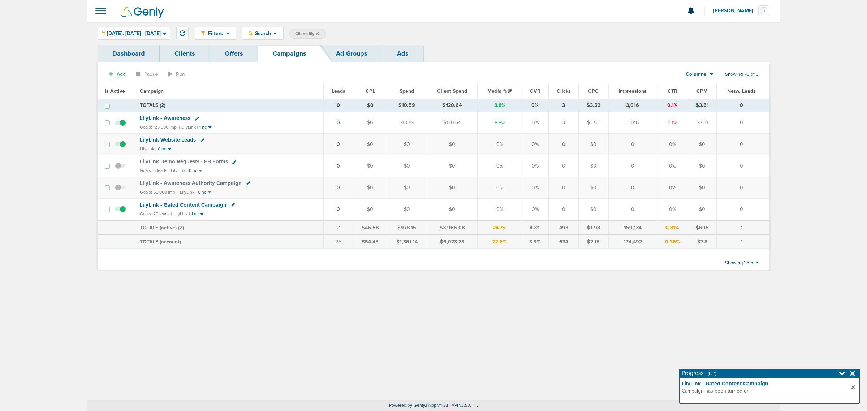
click at [319, 33] on icon at bounding box center [317, 33] width 3 height 4
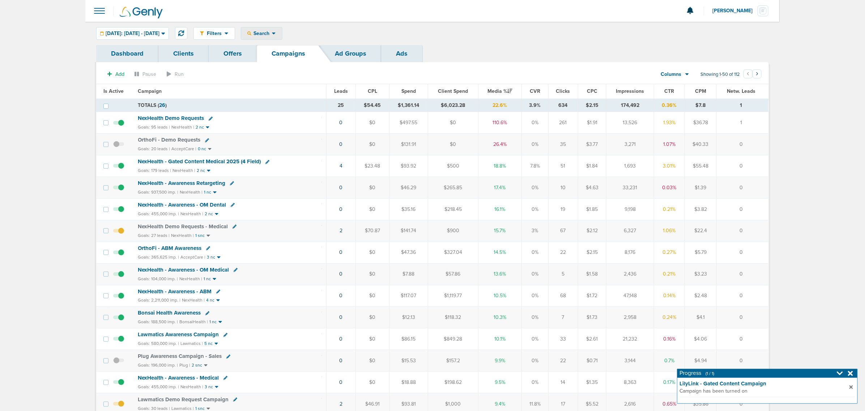
click at [272, 36] on span "Search" at bounding box center [261, 33] width 21 height 6
drag, startPoint x: 274, startPoint y: 61, endPoint x: 308, endPoint y: 65, distance: 34.3
click at [337, 44] on div "Filters Active Only Settings Status Active Inactive Objectives MQL SQL Traffic …" at bounding box center [432, 33] width 694 height 23
click at [282, 30] on div "Search" at bounding box center [261, 33] width 41 height 12
click at [278, 66] on link "Campaign" at bounding box center [278, 65] width 75 height 9
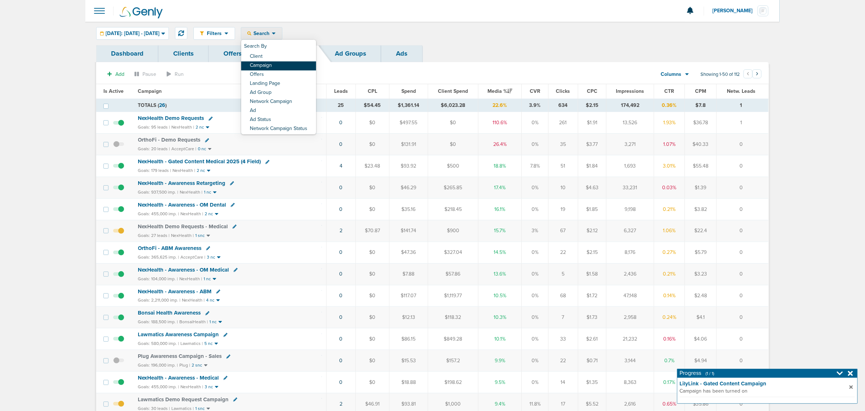
select select "cmpName"
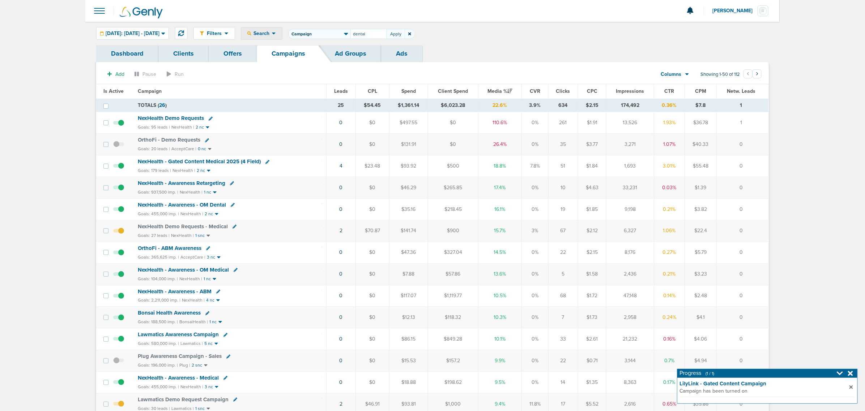
type input "dental"
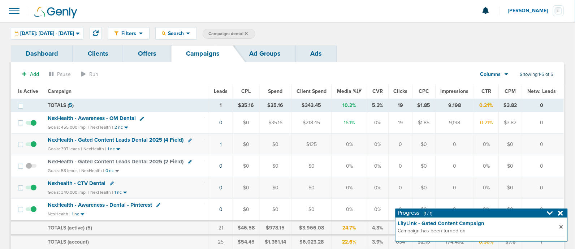
click at [561, 214] on icon at bounding box center [560, 213] width 5 height 5
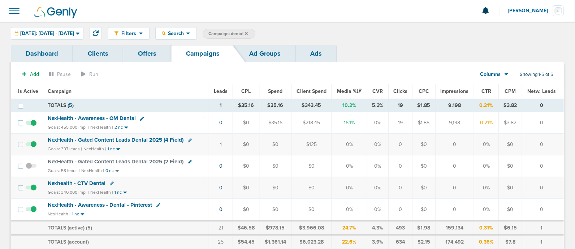
click at [248, 31] on icon at bounding box center [246, 33] width 3 height 4
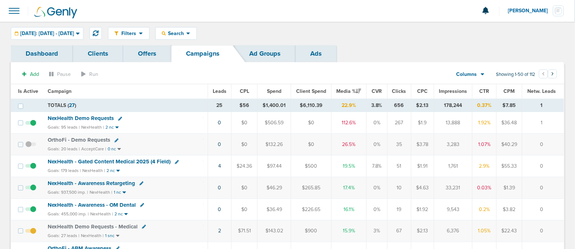
click at [133, 160] on span "NexHealth - Gated Content Medical 2025 (4 Field)" at bounding box center [109, 161] width 123 height 7
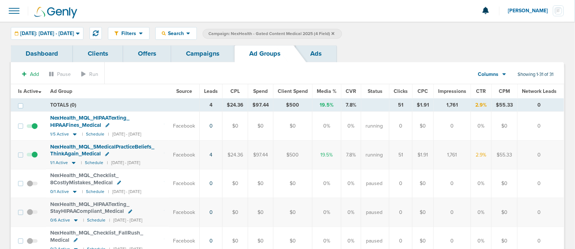
click at [219, 48] on link "Campaigns" at bounding box center [202, 53] width 63 height 17
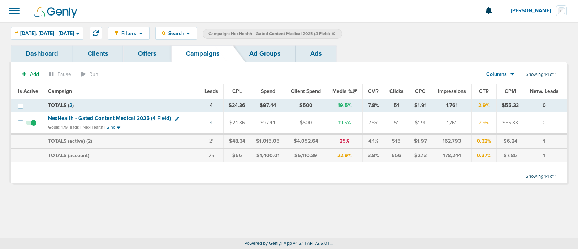
click at [335, 33] on icon at bounding box center [333, 33] width 3 height 3
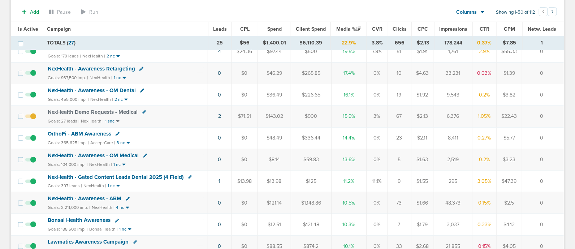
scroll to position [121, 0]
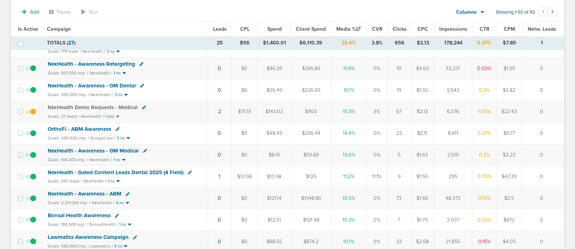
click at [152, 169] on span "NexHealth - Gated Content Leads Dental 2025 (4 Field)" at bounding box center [116, 172] width 136 height 7
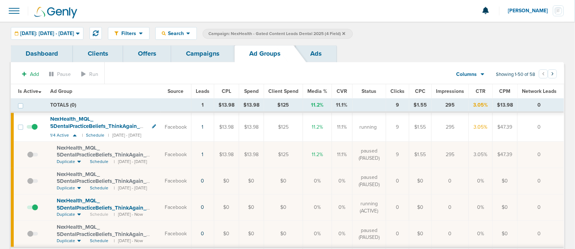
scroll to position [3, 0]
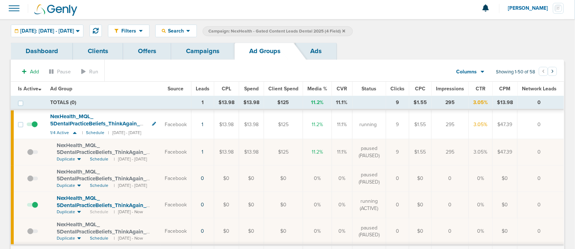
click at [205, 57] on link "Campaigns" at bounding box center [202, 51] width 63 height 17
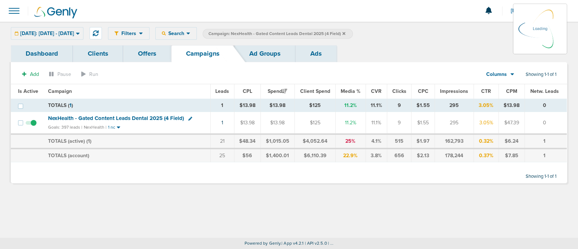
click at [346, 32] on icon at bounding box center [344, 33] width 3 height 4
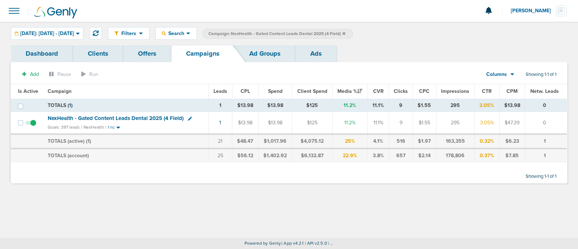
click at [346, 33] on icon at bounding box center [344, 33] width 3 height 3
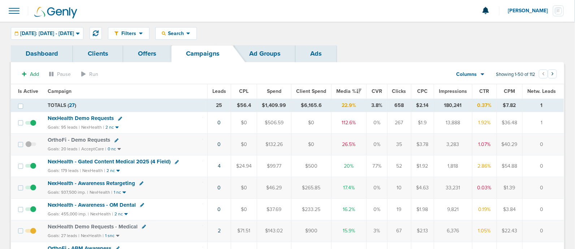
click at [117, 161] on span "NexHealth - Gated Content Medical 2025 (4 Field)" at bounding box center [109, 161] width 123 height 7
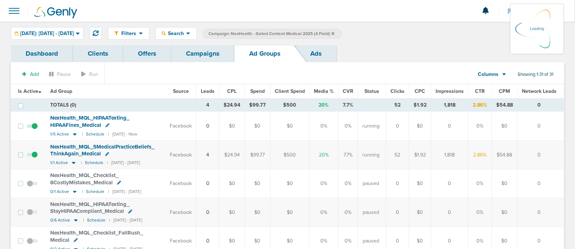
click at [211, 52] on link "Campaigns" at bounding box center [202, 53] width 63 height 17
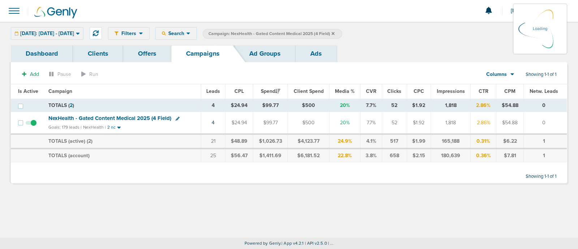
click at [335, 31] on icon at bounding box center [333, 33] width 3 height 4
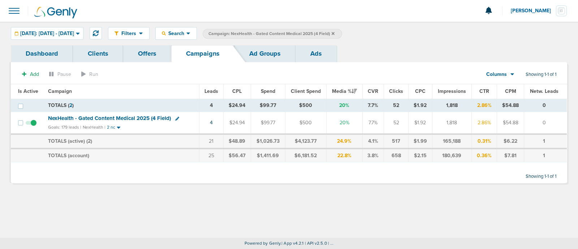
click at [335, 33] on icon at bounding box center [333, 33] width 3 height 3
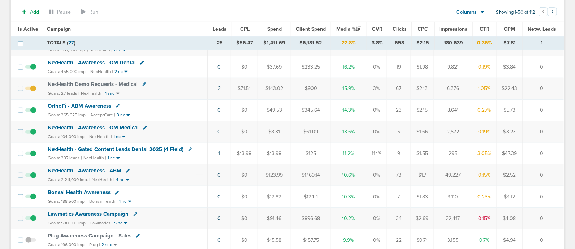
scroll to position [147, 0]
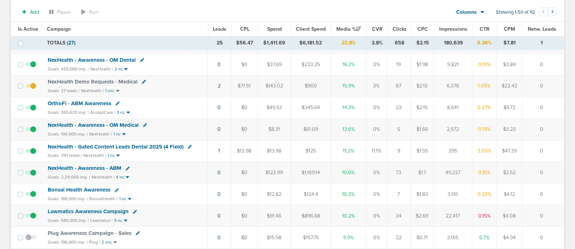
click at [134, 145] on span "NexHealth - Gated Content Leads Dental 2025 (4 Field)" at bounding box center [116, 146] width 136 height 7
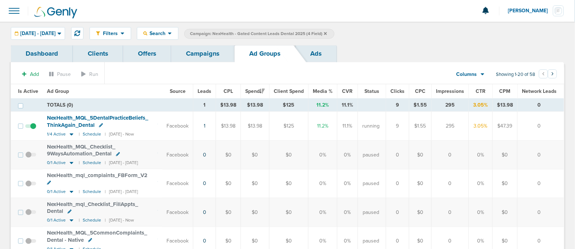
click at [144, 51] on link "Offers" at bounding box center [147, 53] width 48 height 17
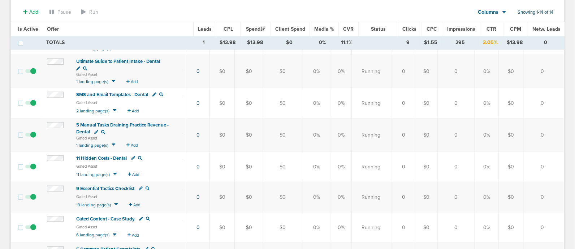
scroll to position [219, 0]
click at [104, 155] on span "11 Hidden Costs - Dental" at bounding box center [101, 158] width 51 height 6
